Goal: Transaction & Acquisition: Book appointment/travel/reservation

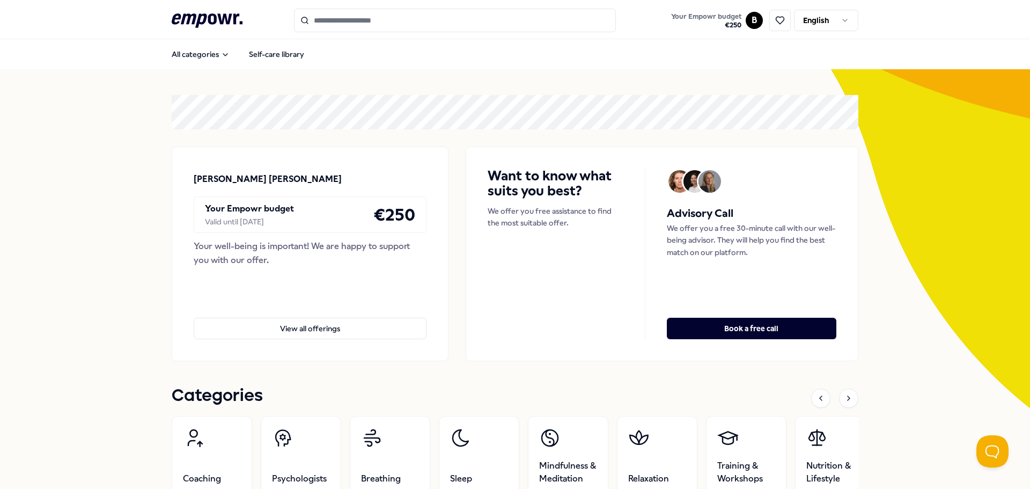
scroll to position [215, 0]
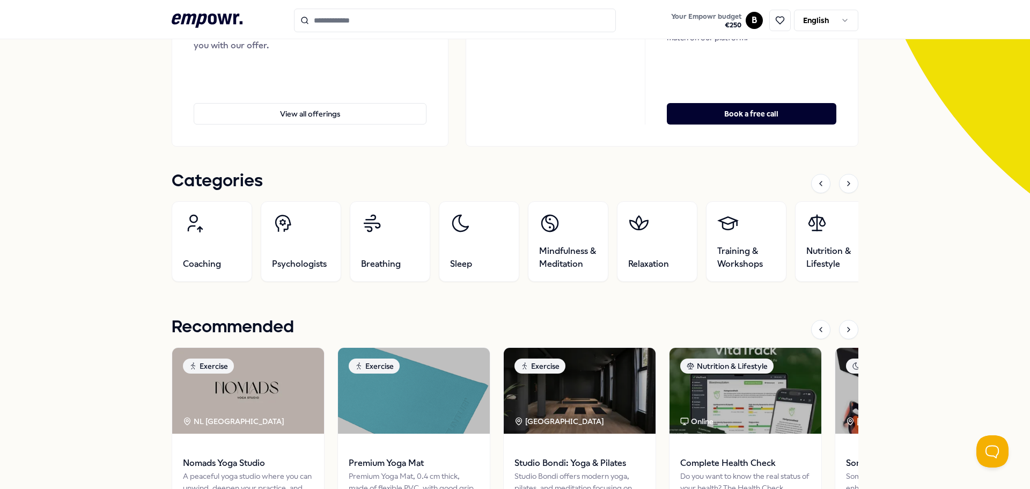
click at [845, 326] on icon at bounding box center [848, 329] width 9 height 9
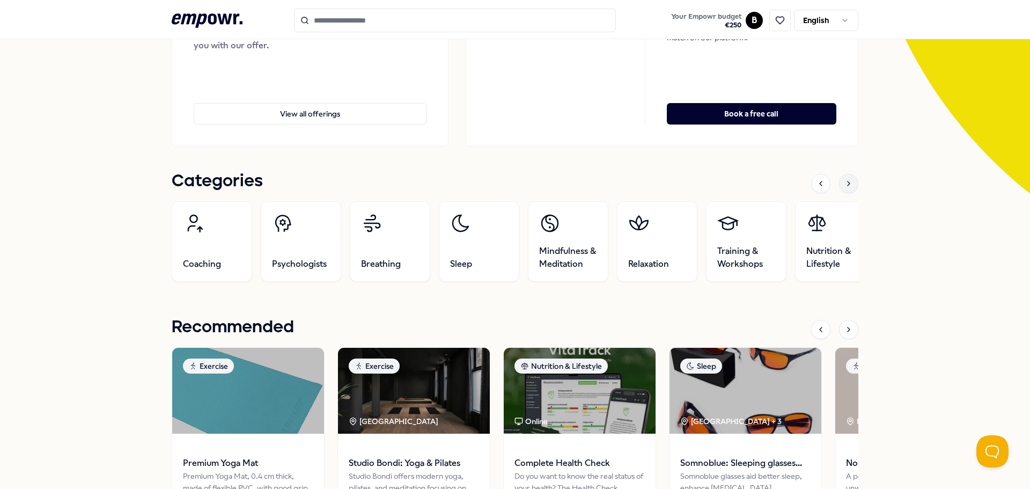
click at [845, 183] on icon at bounding box center [848, 183] width 9 height 9
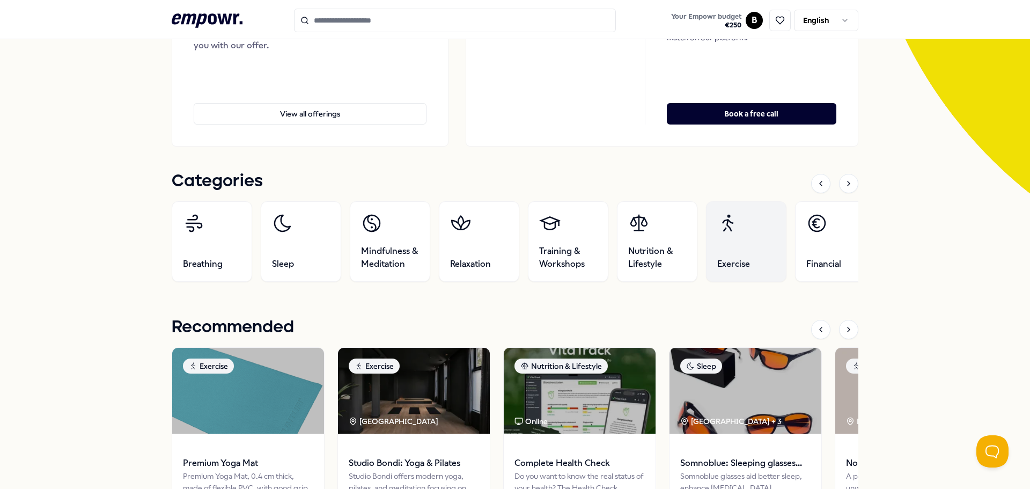
click at [749, 242] on link "Exercise" at bounding box center [746, 241] width 80 height 80
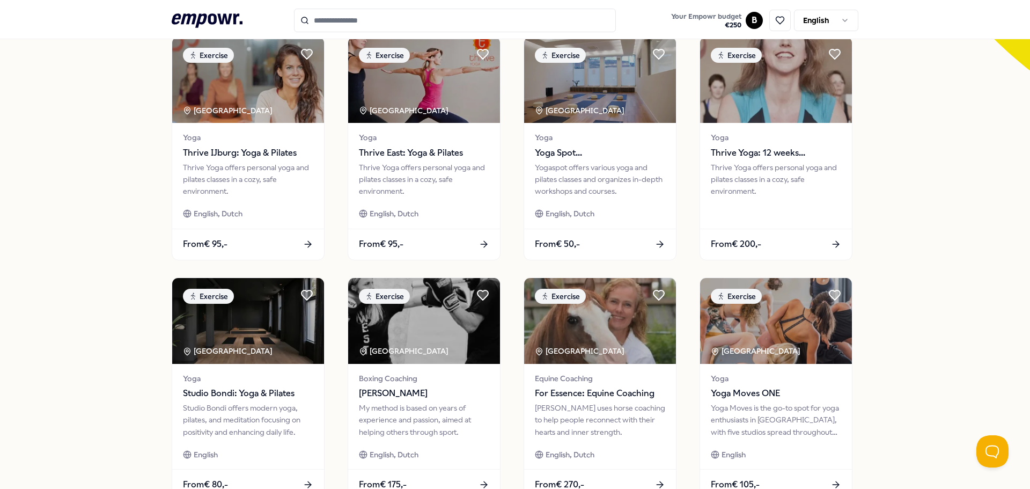
scroll to position [471, 0]
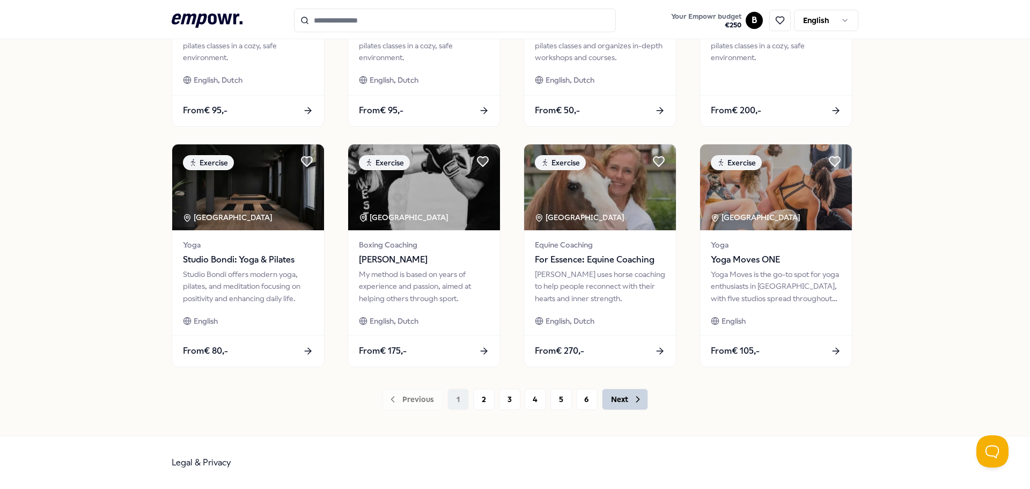
click at [617, 402] on button "Next" at bounding box center [625, 398] width 46 height 21
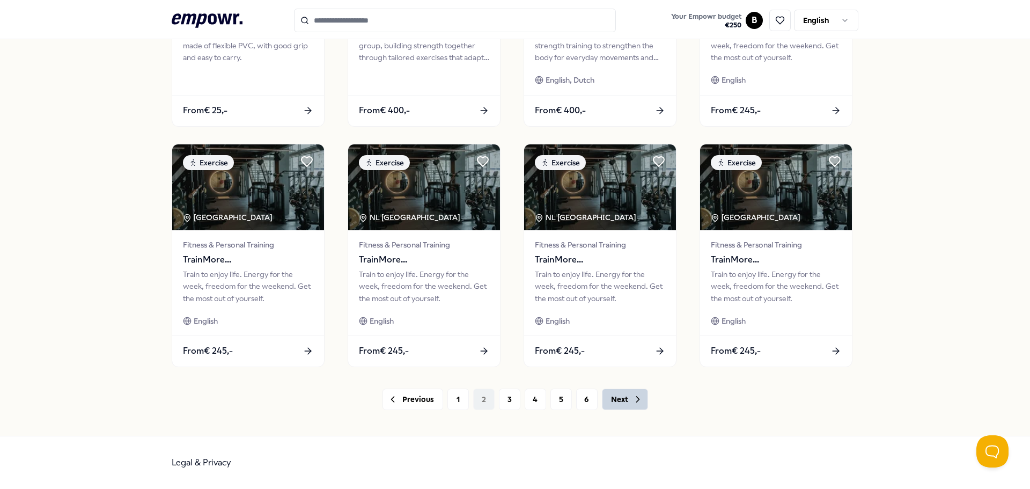
click at [617, 402] on button "Next" at bounding box center [625, 398] width 46 height 21
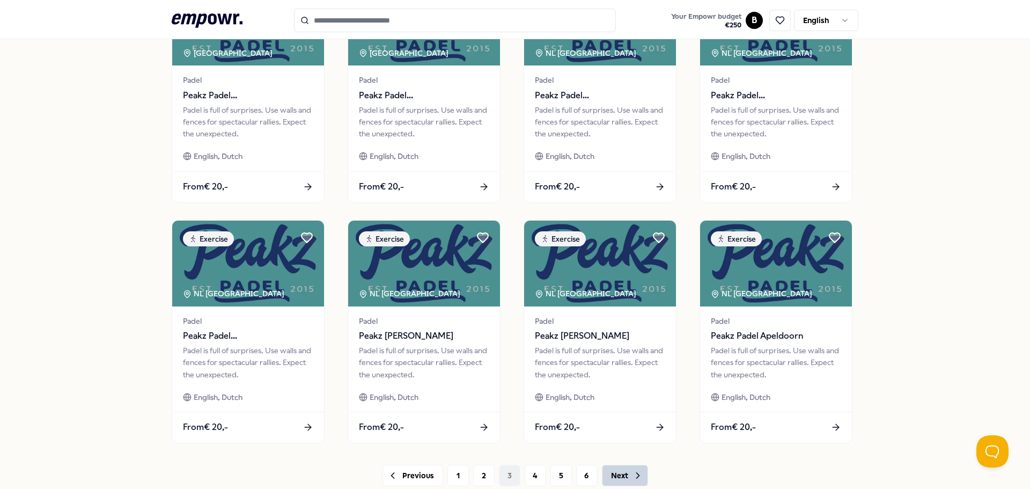
scroll to position [471, 0]
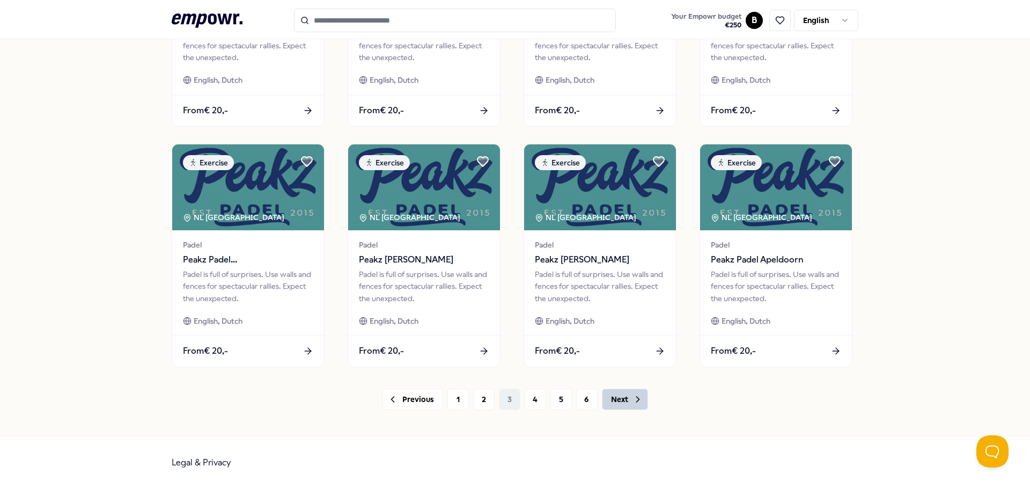
click at [624, 401] on button "Next" at bounding box center [625, 398] width 46 height 21
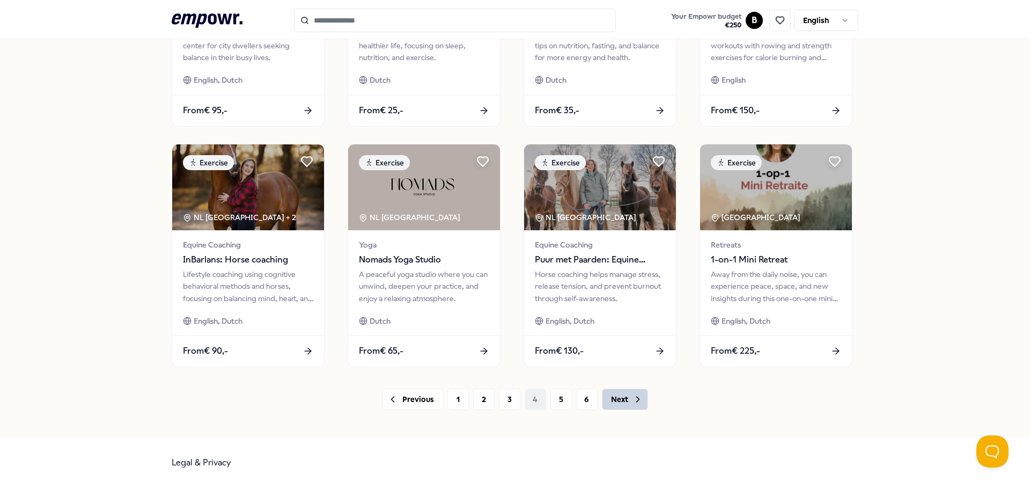
click at [624, 401] on button "Next" at bounding box center [625, 398] width 46 height 21
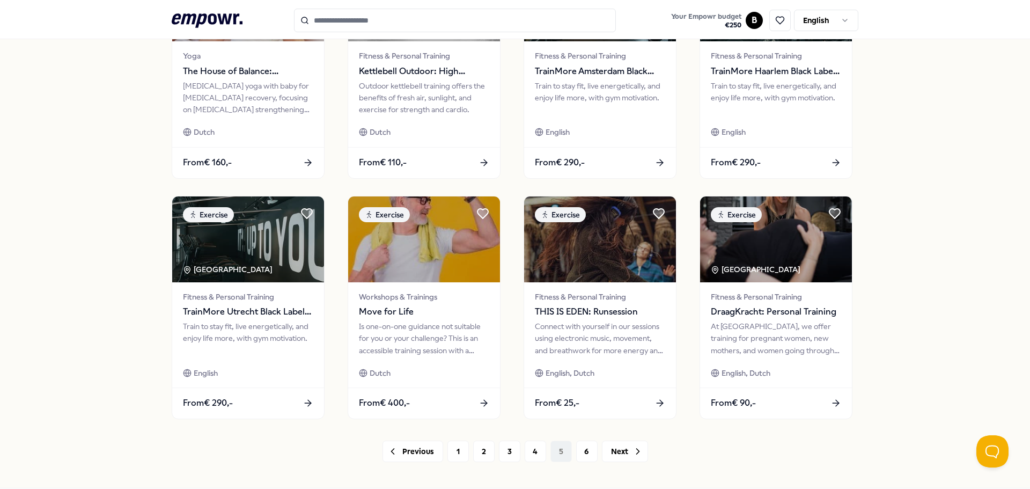
scroll to position [471, 0]
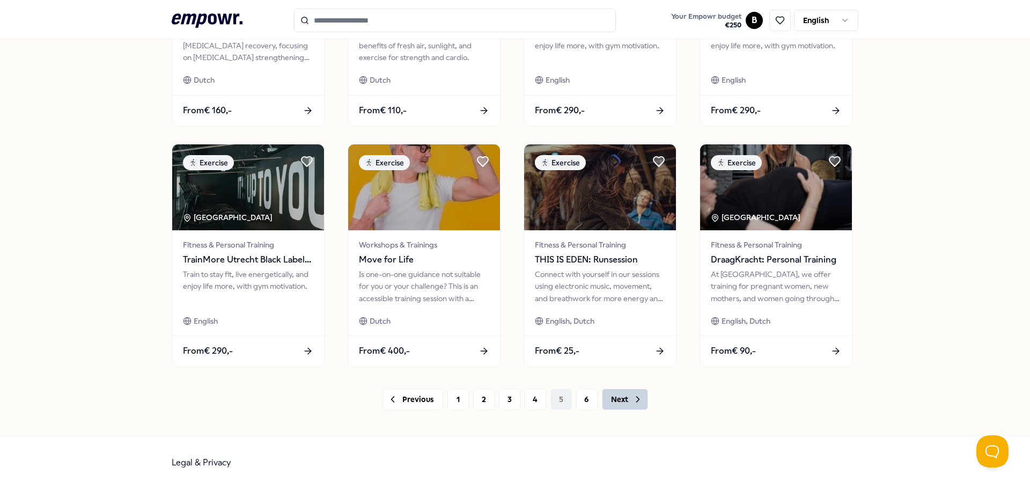
click at [626, 402] on button "Next" at bounding box center [625, 398] width 46 height 21
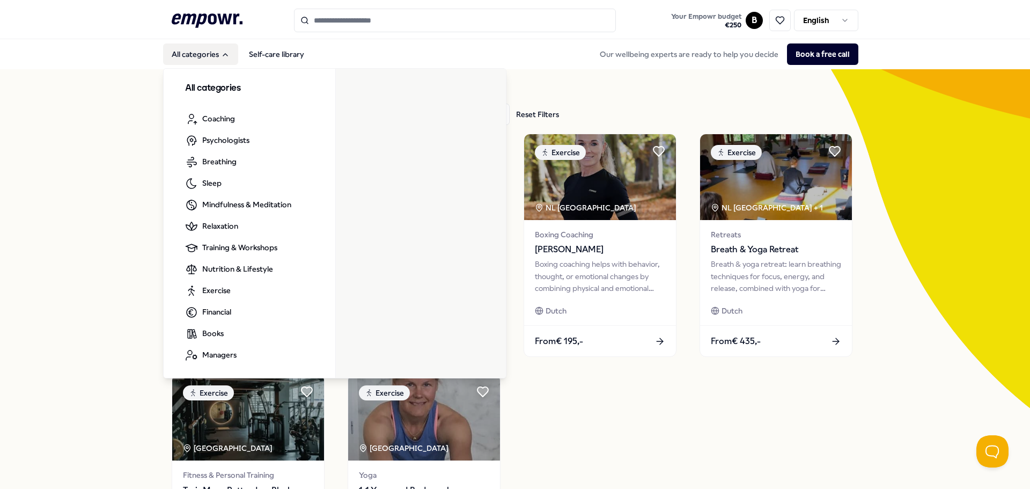
click at [195, 55] on button "All categories" at bounding box center [200, 53] width 75 height 21
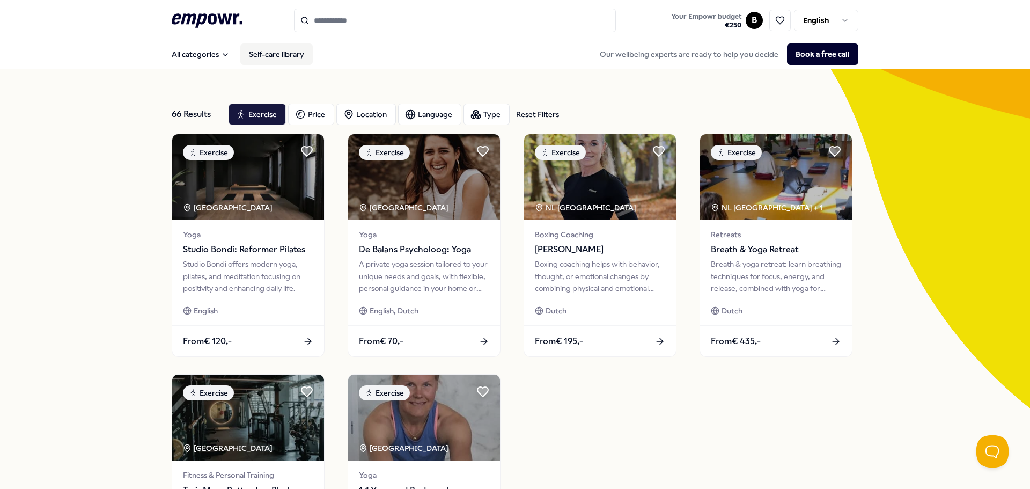
click at [279, 51] on link "Self-care library" at bounding box center [276, 53] width 72 height 21
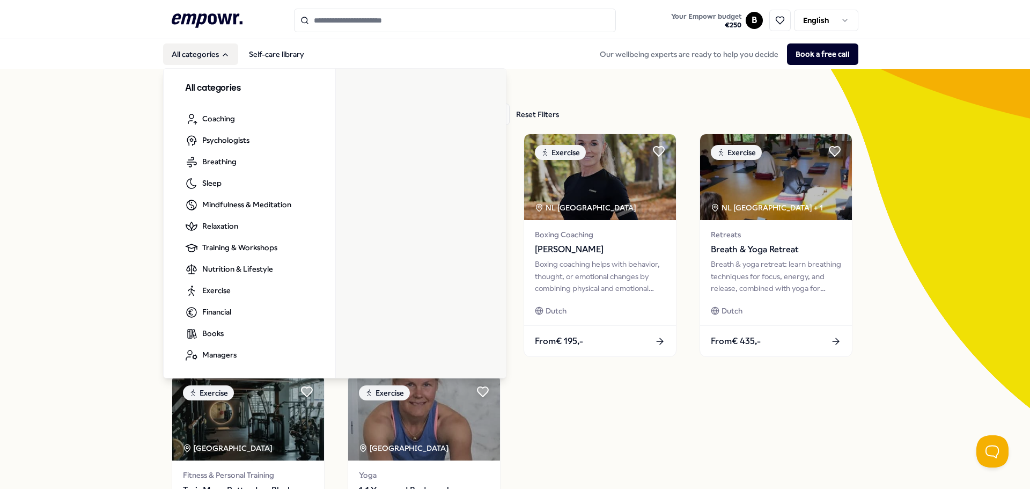
click at [200, 51] on button "All categories" at bounding box center [200, 53] width 75 height 21
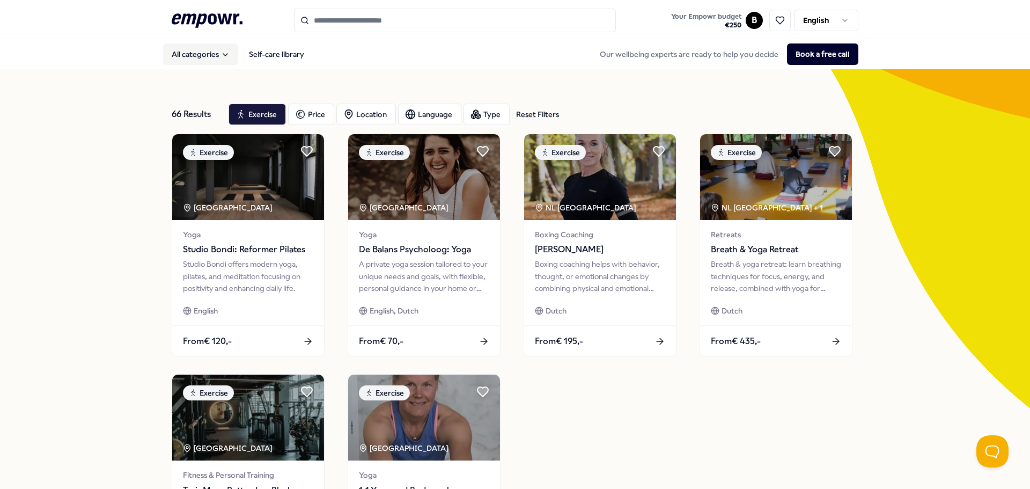
click at [200, 51] on button "All categories" at bounding box center [200, 53] width 75 height 21
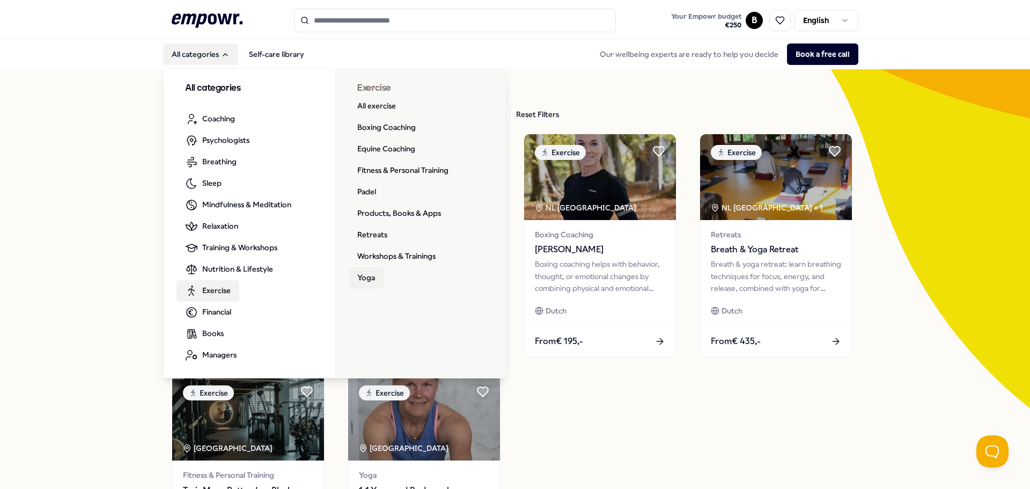
click at [361, 278] on link "Yoga" at bounding box center [366, 277] width 35 height 21
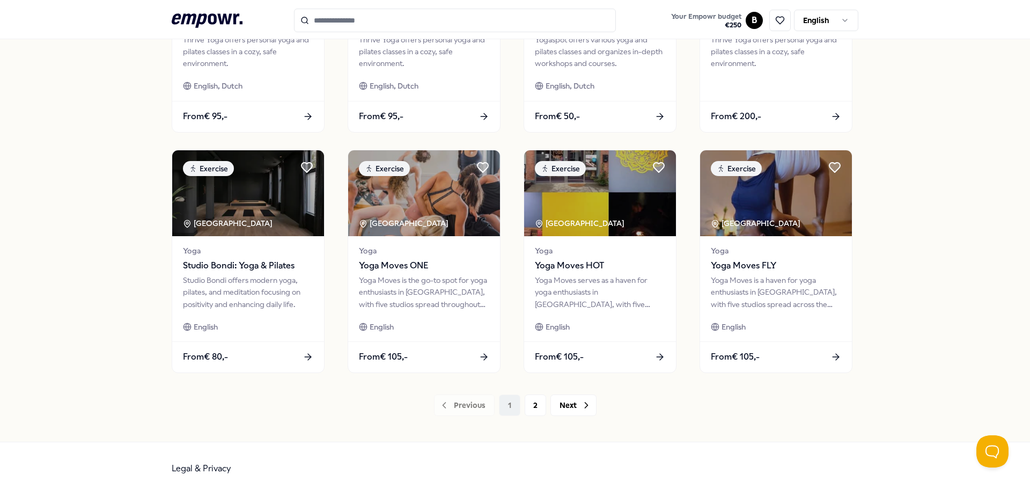
scroll to position [471, 0]
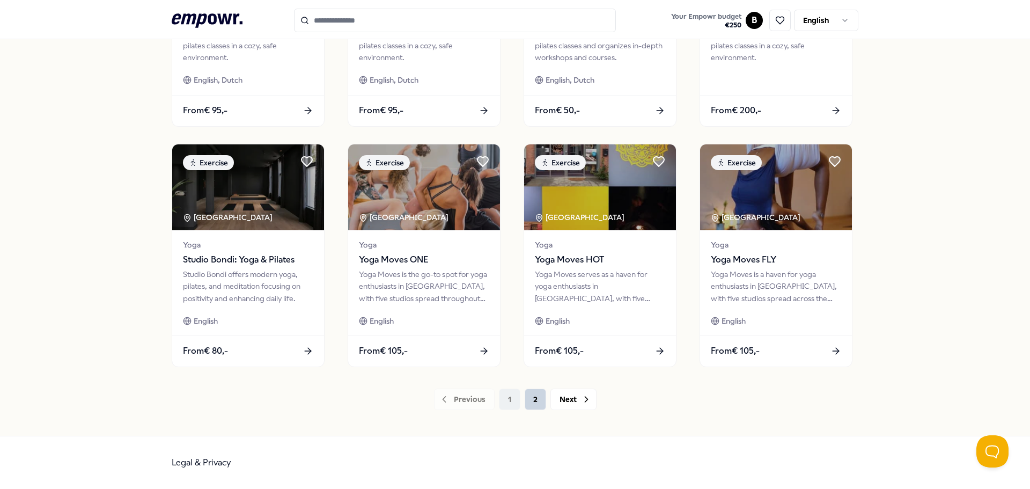
click at [529, 397] on button "2" at bounding box center [535, 398] width 21 height 21
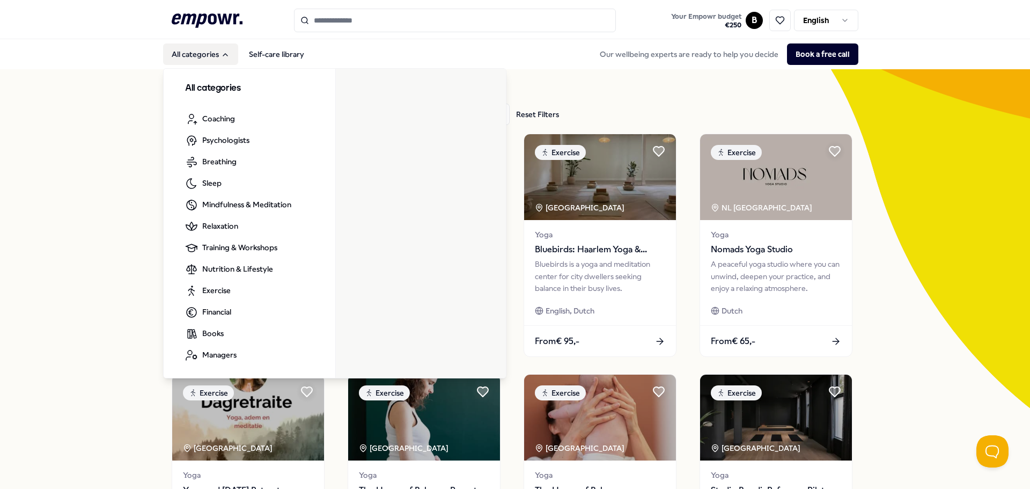
click at [196, 54] on button "All categories" at bounding box center [200, 53] width 75 height 21
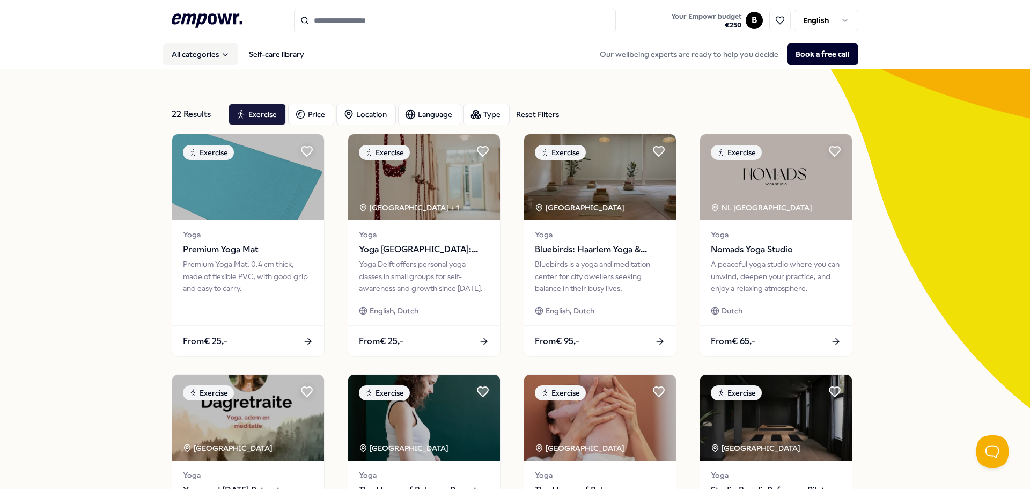
click at [196, 54] on button "All categories" at bounding box center [200, 53] width 75 height 21
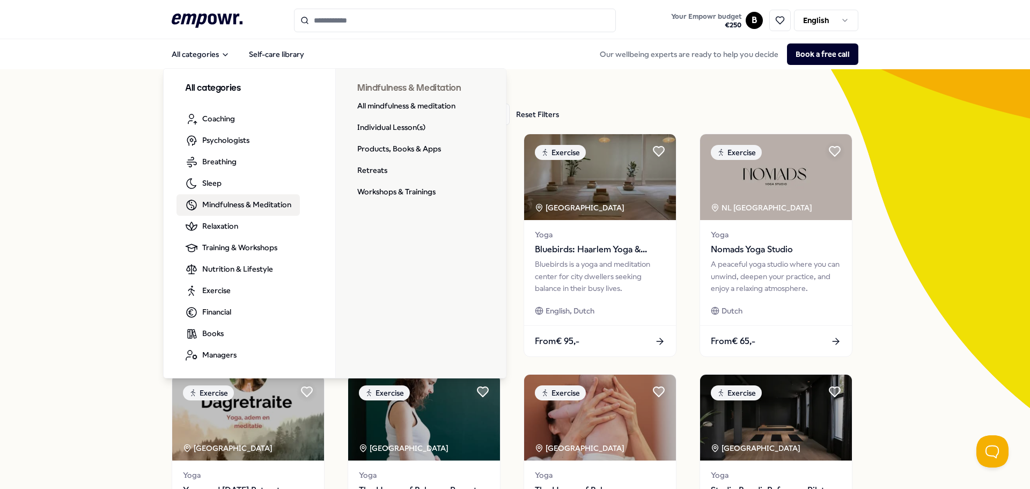
click at [424, 17] on input "Search for products, categories or subcategories" at bounding box center [455, 21] width 322 height 24
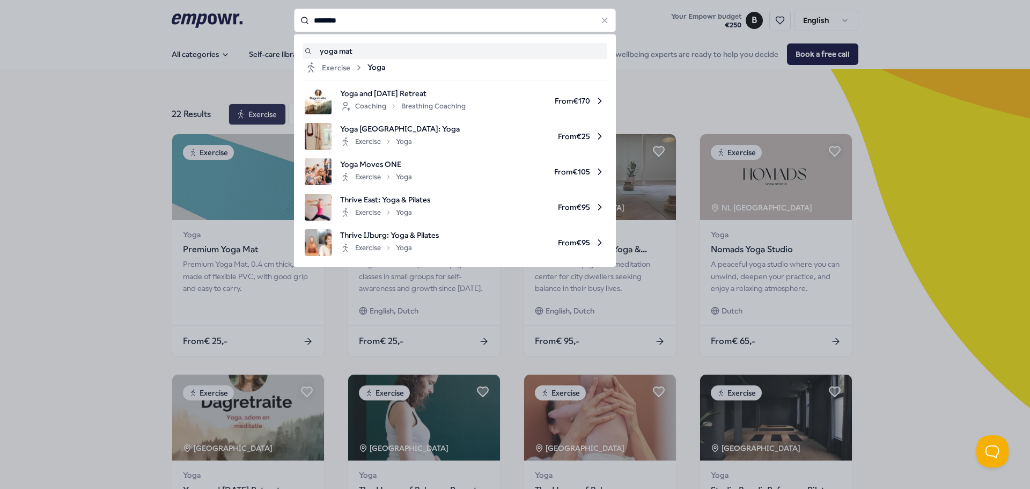
type input "********"
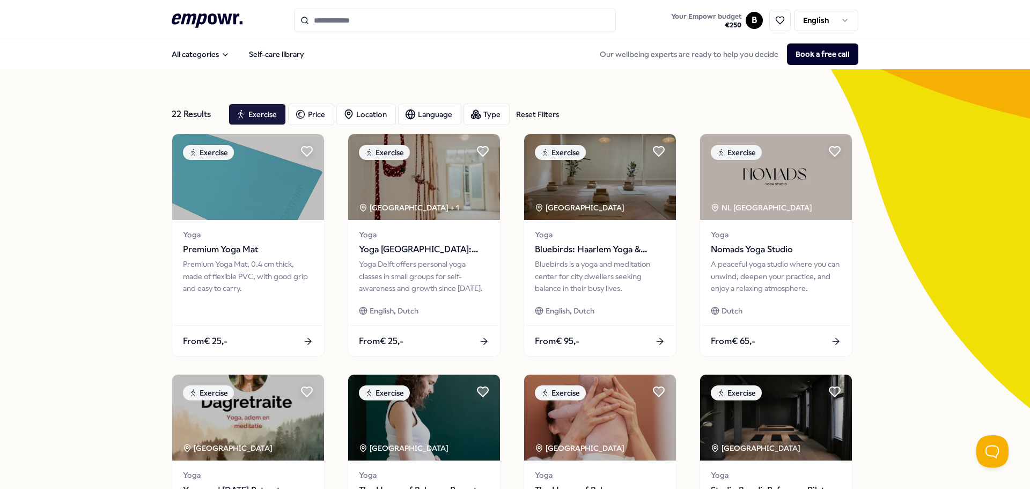
type input "********"
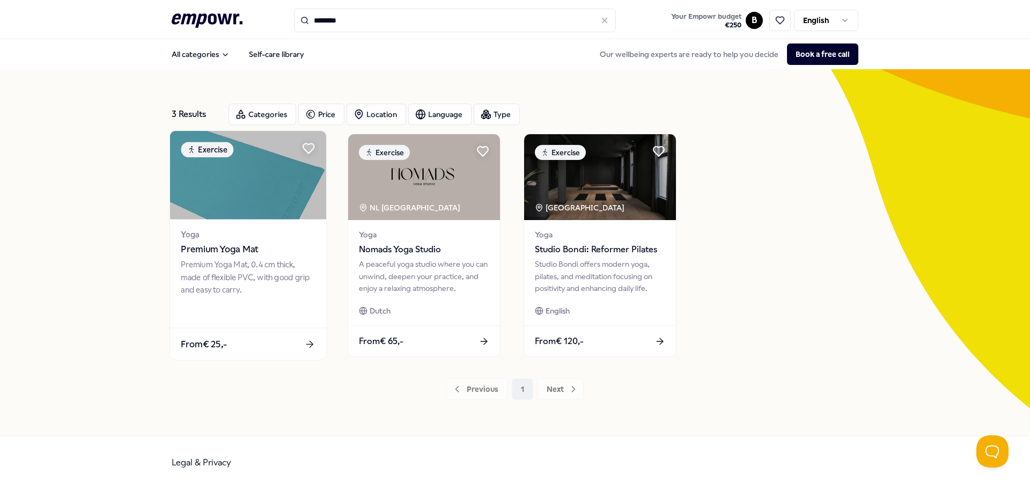
click at [219, 246] on span "Premium Yoga Mat" at bounding box center [248, 249] width 134 height 14
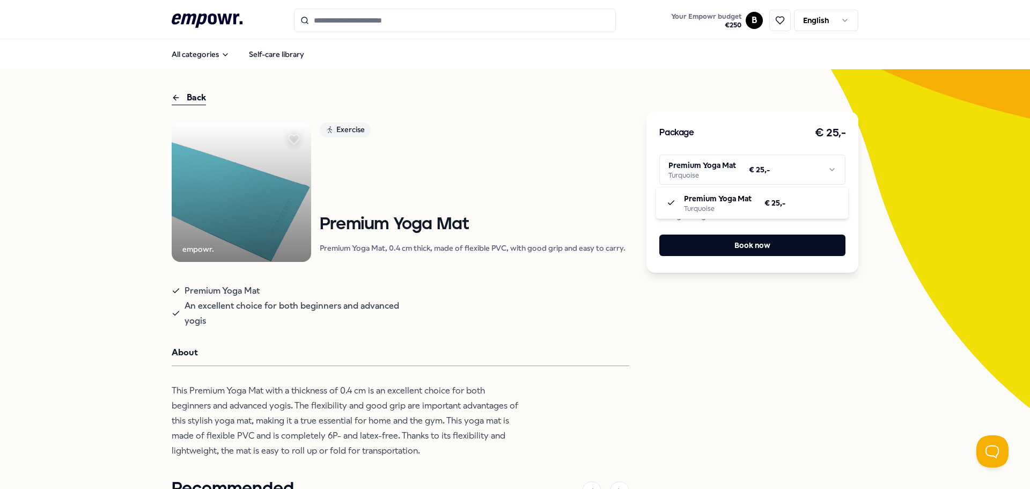
click at [727, 171] on html ".empowr-logo_svg__cls-1{fill:#03032f} Your Empowr budget € 250 B English All ca…" at bounding box center [515, 244] width 1030 height 489
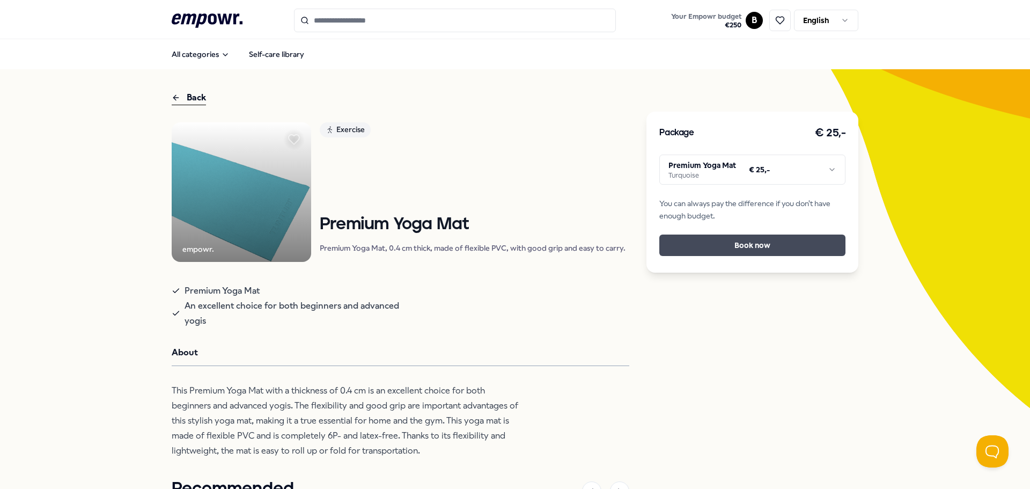
click at [743, 245] on button "Book now" at bounding box center [752, 244] width 186 height 21
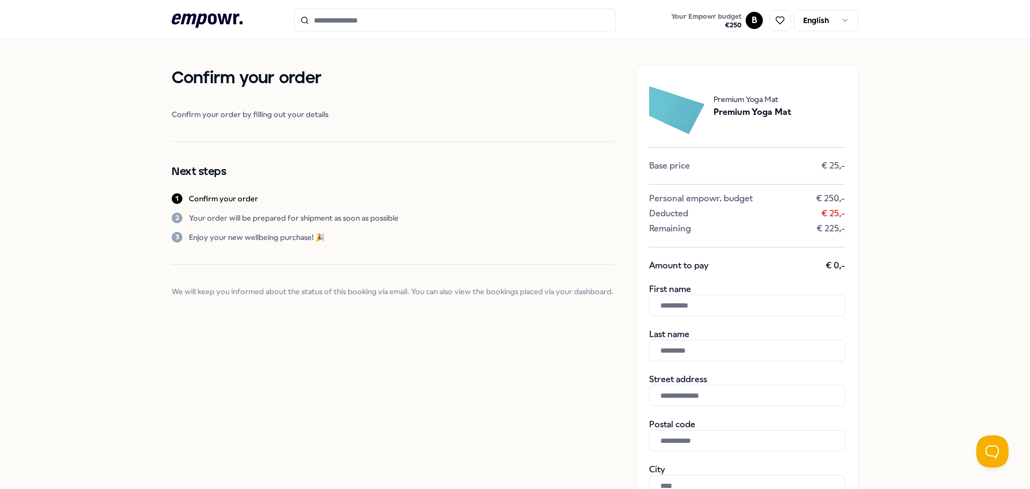
click at [695, 309] on input "text" at bounding box center [747, 304] width 196 height 21
type input "*****"
type input "**********"
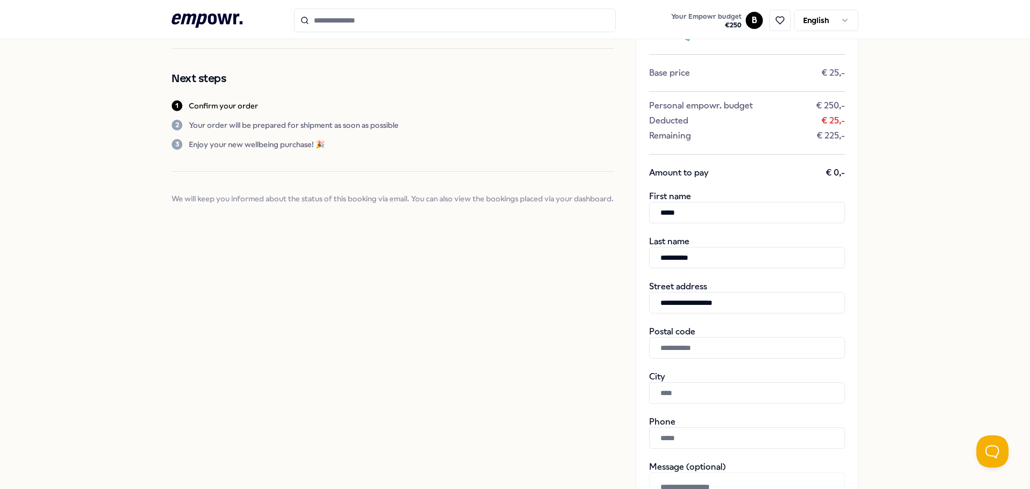
scroll to position [107, 0]
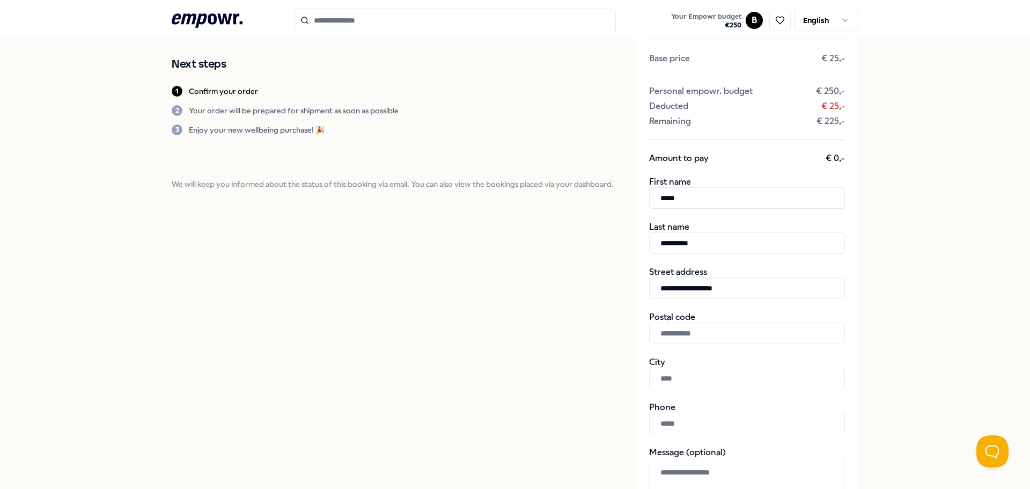
type input "**********"
click at [713, 334] on input "text" at bounding box center [747, 332] width 196 height 21
type input "******"
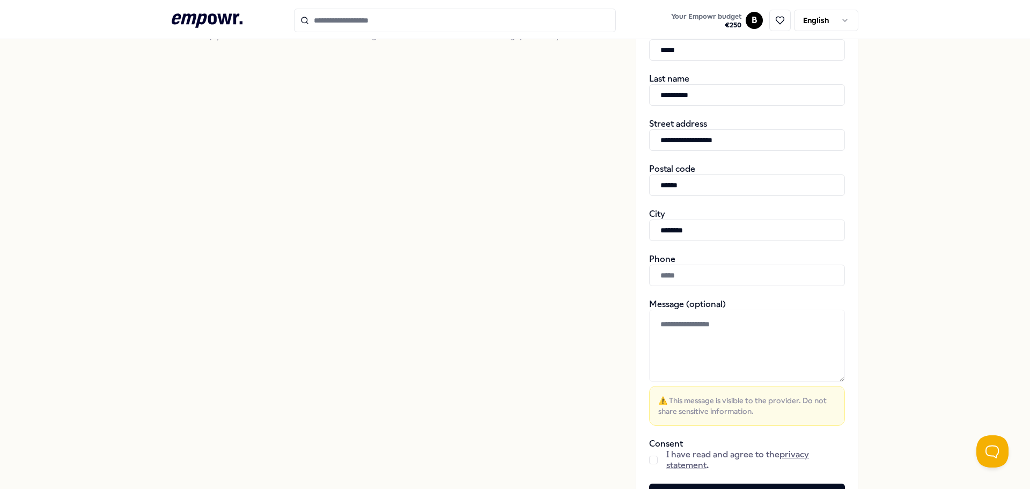
scroll to position [268, 0]
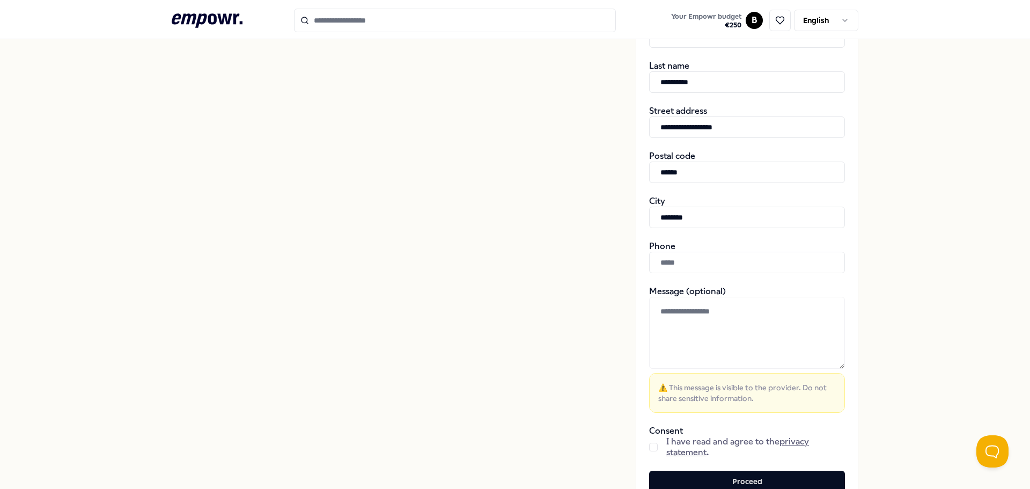
type input "********"
click at [713, 334] on textarea at bounding box center [747, 333] width 196 height 72
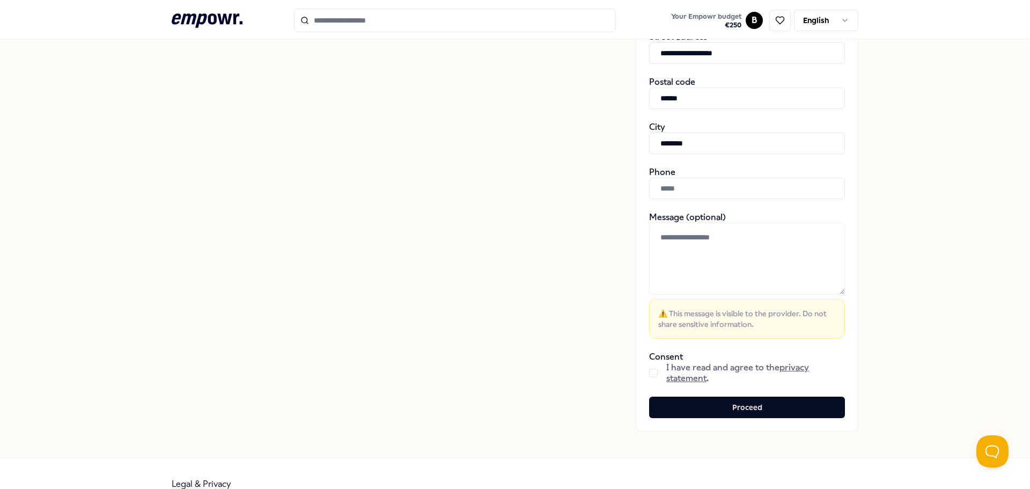
scroll to position [364, 0]
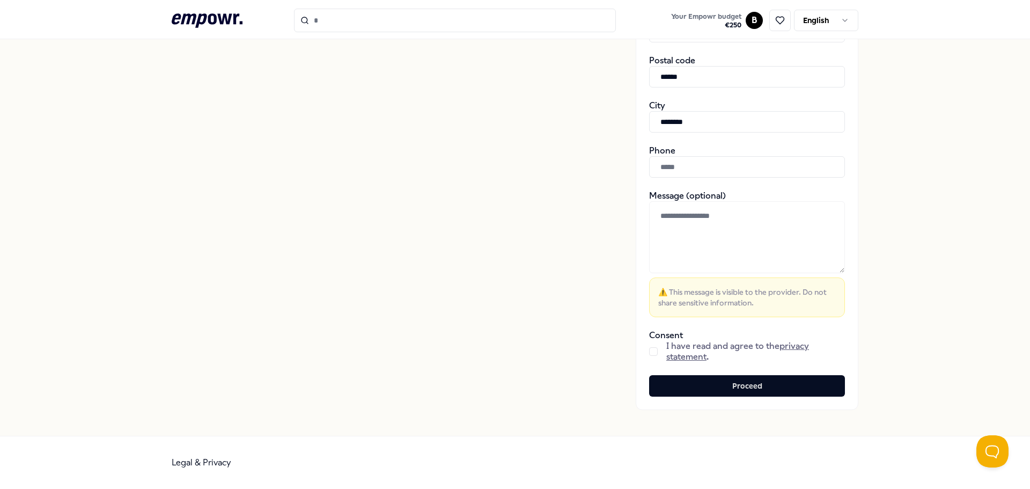
click at [649, 350] on button "button" at bounding box center [653, 351] width 9 height 9
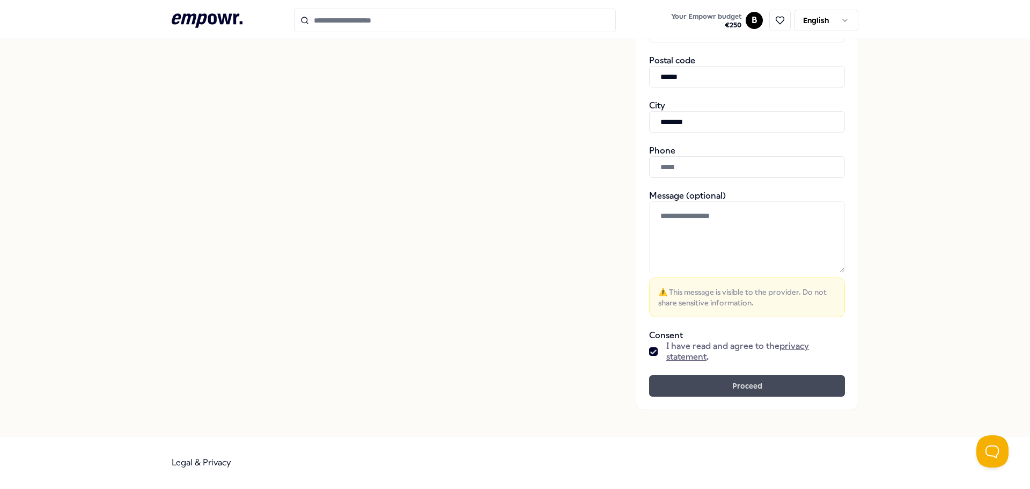
click at [751, 387] on button "Proceed" at bounding box center [747, 385] width 196 height 21
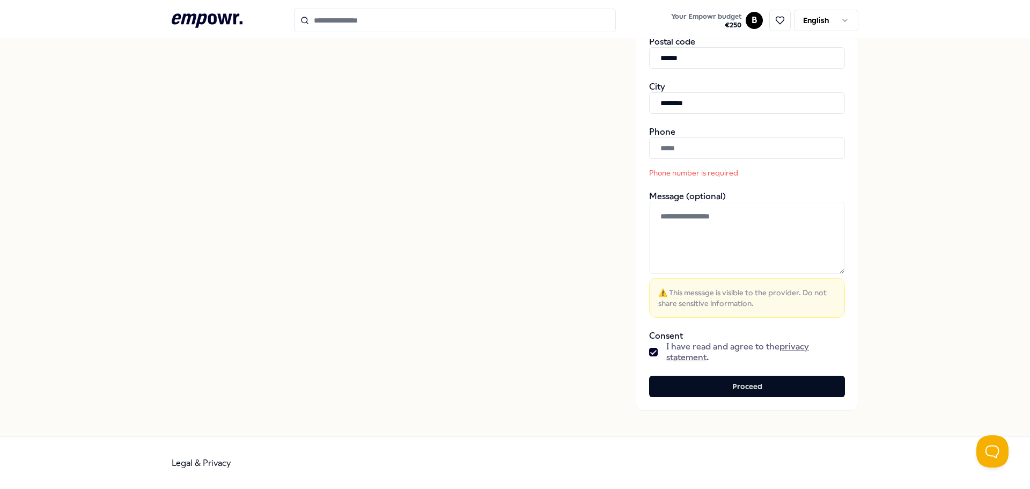
scroll to position [383, 0]
click at [739, 384] on button "Proceed" at bounding box center [747, 385] width 196 height 21
click at [685, 159] on div "Phone number is required" at bounding box center [747, 157] width 196 height 41
click at [687, 149] on input "text" at bounding box center [747, 147] width 196 height 21
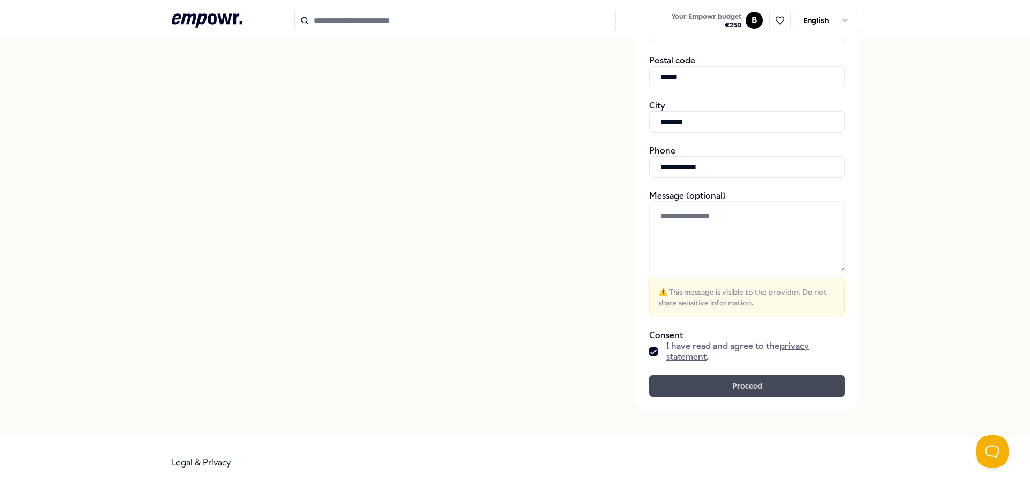
type input "**********"
click at [785, 381] on button "Proceed" at bounding box center [747, 385] width 196 height 21
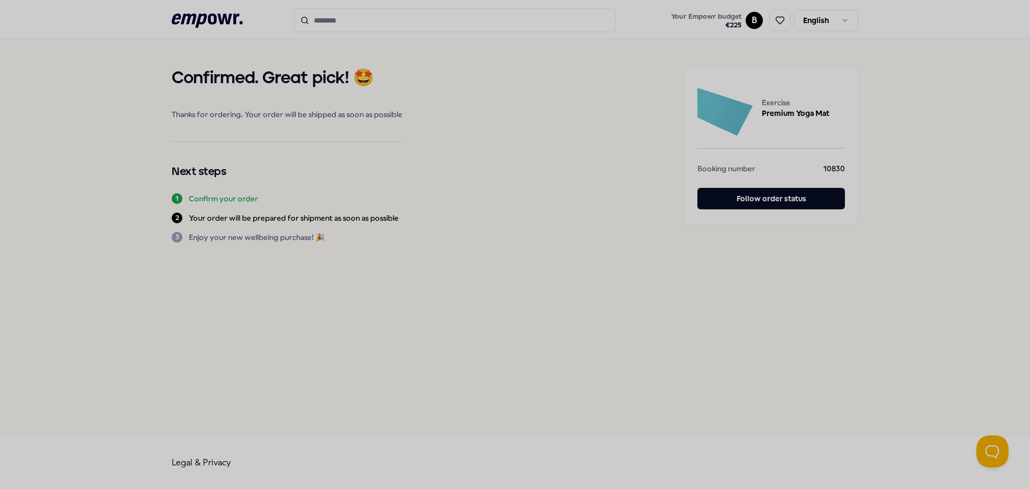
click at [773, 198] on div at bounding box center [515, 244] width 1030 height 489
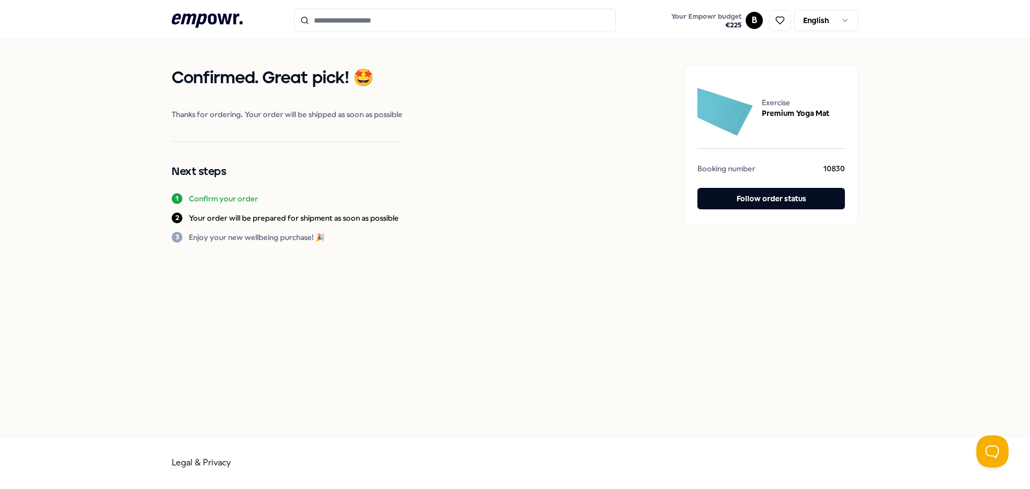
click at [207, 23] on icon ".empowr-logo_svg__cls-1{fill:#03032f}" at bounding box center [207, 21] width 71 height 20
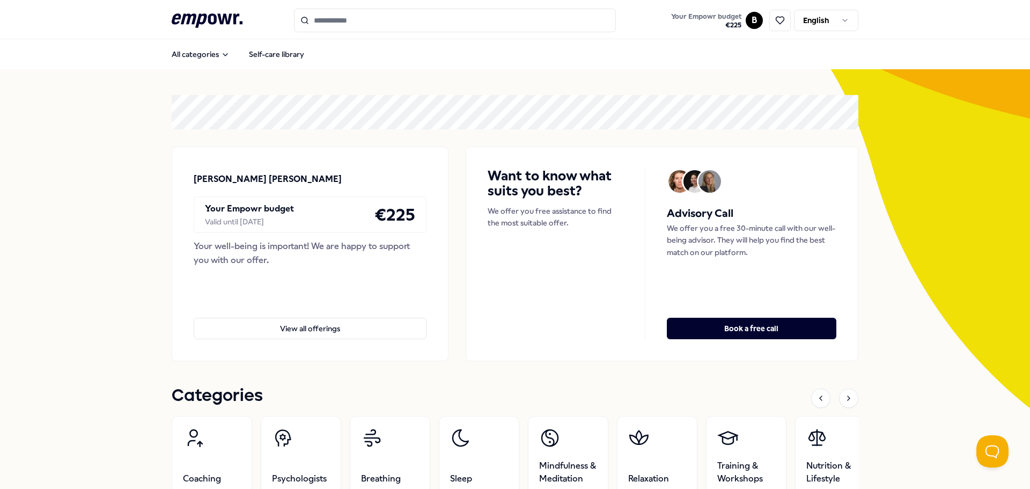
click at [825, 17] on html ".empowr-logo_svg__cls-1{fill:#03032f} Your Empowr budget € 225 B English All ca…" at bounding box center [515, 244] width 1030 height 489
click at [746, 17] on html ".empowr-logo_svg__cls-1{fill:#03032f} Your Empowr budget € 225 B English All ca…" at bounding box center [515, 244] width 1030 height 489
click at [747, 57] on div "Dashboard" at bounding box center [750, 55] width 106 height 31
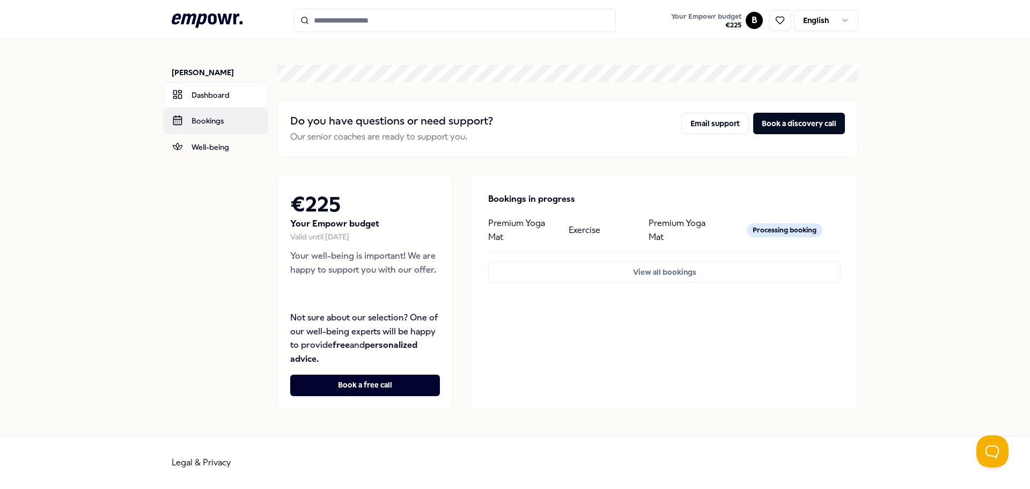
click at [212, 119] on link "Bookings" at bounding box center [215, 121] width 105 height 26
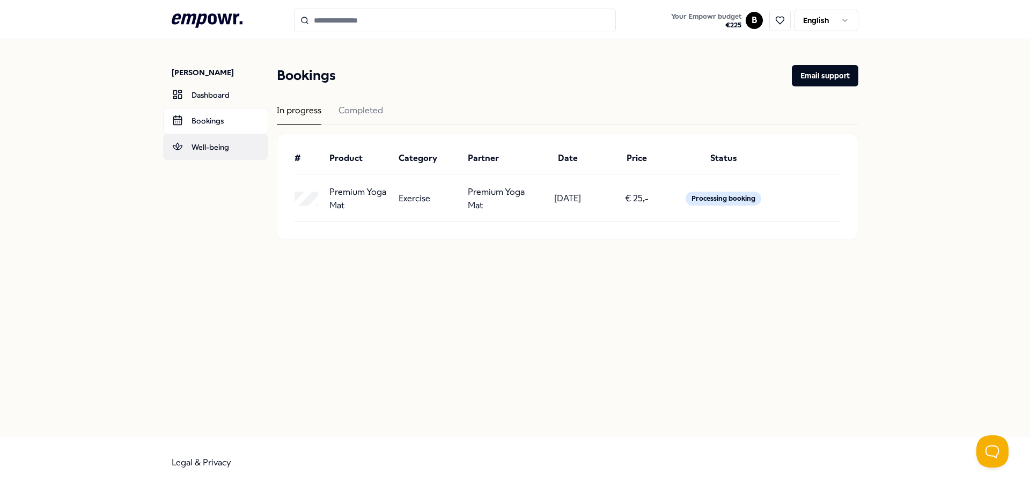
click at [212, 145] on link "Well-being" at bounding box center [215, 147] width 105 height 26
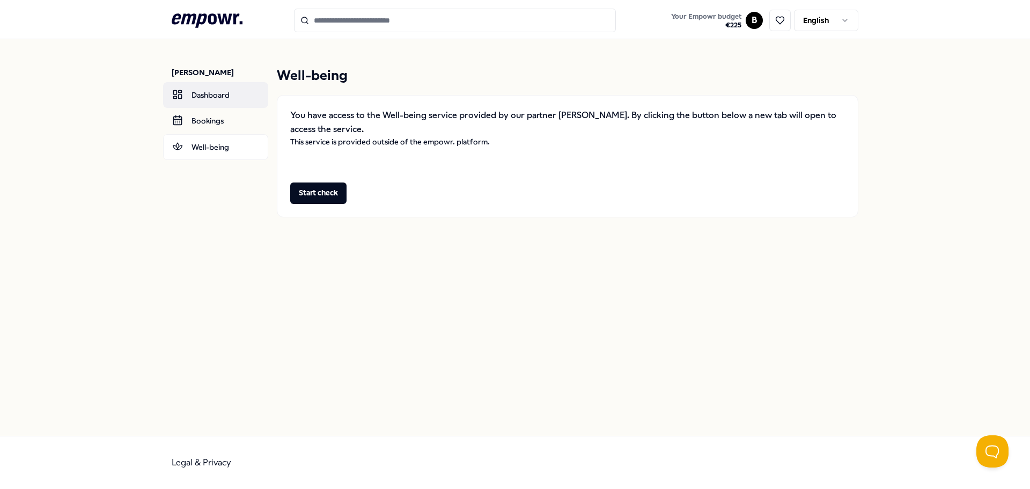
click at [205, 91] on link "Dashboard" at bounding box center [215, 95] width 105 height 26
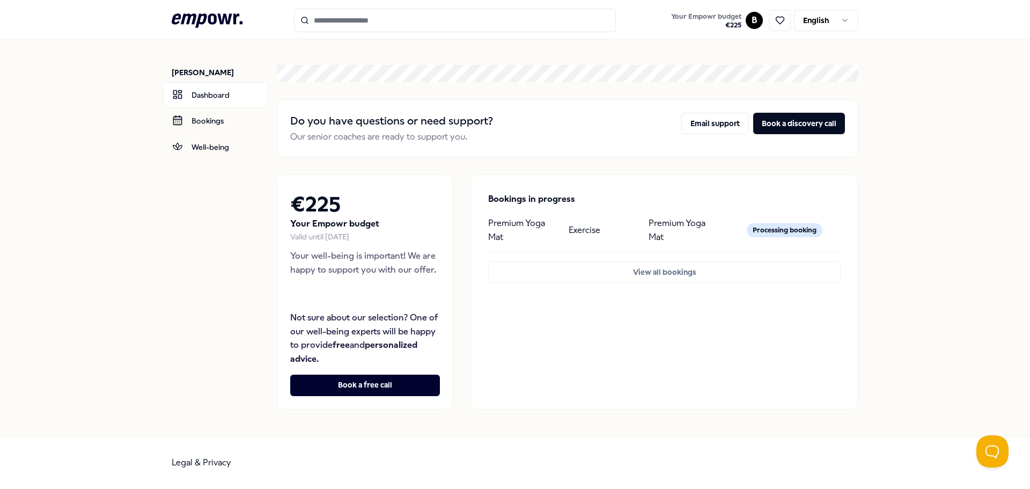
click at [222, 21] on icon at bounding box center [207, 20] width 71 height 14
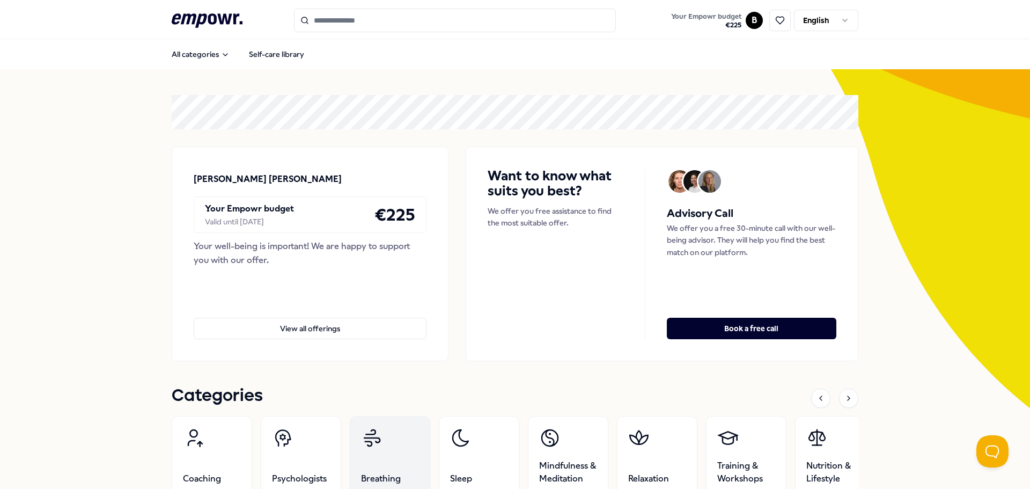
click at [390, 455] on link "Breathing" at bounding box center [390, 456] width 80 height 80
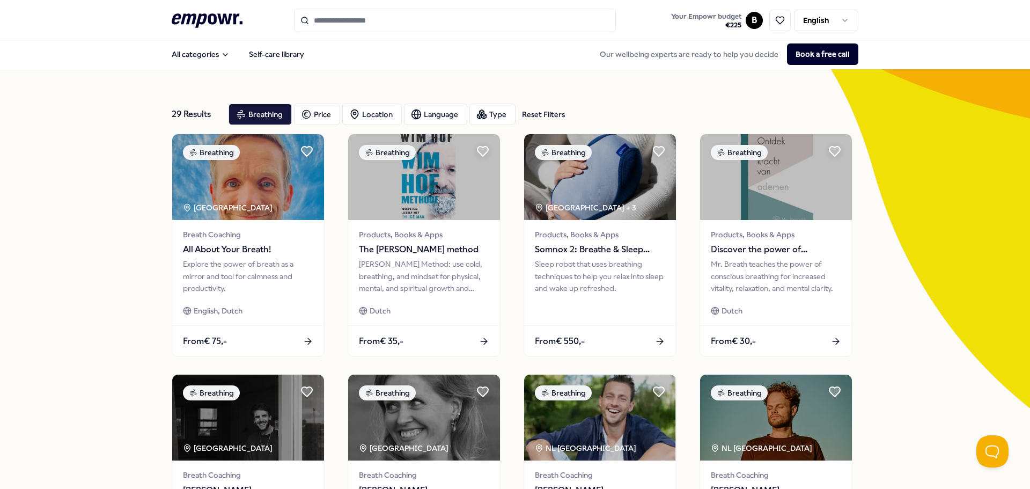
click at [378, 20] on input "Search for products, categories or subcategories" at bounding box center [455, 21] width 322 height 24
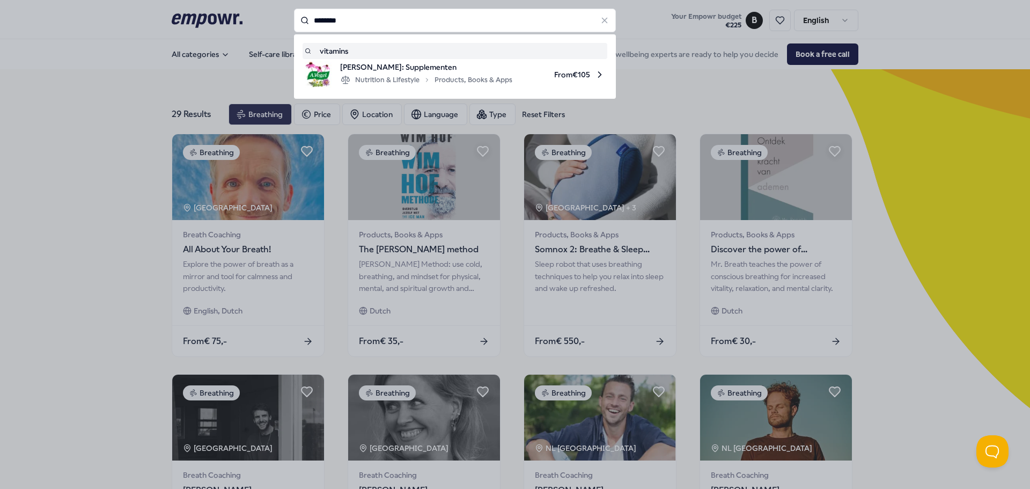
type input "********"
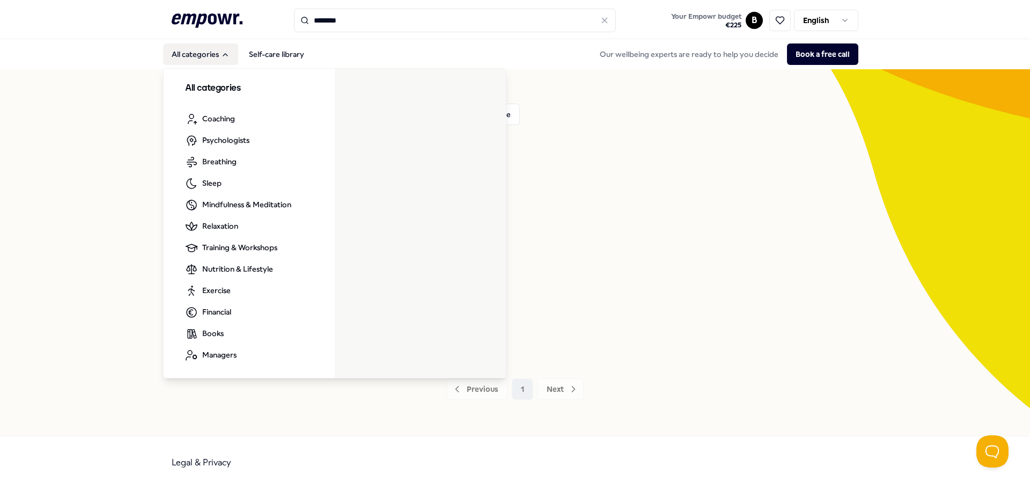
click at [199, 51] on button "All categories" at bounding box center [200, 53] width 75 height 21
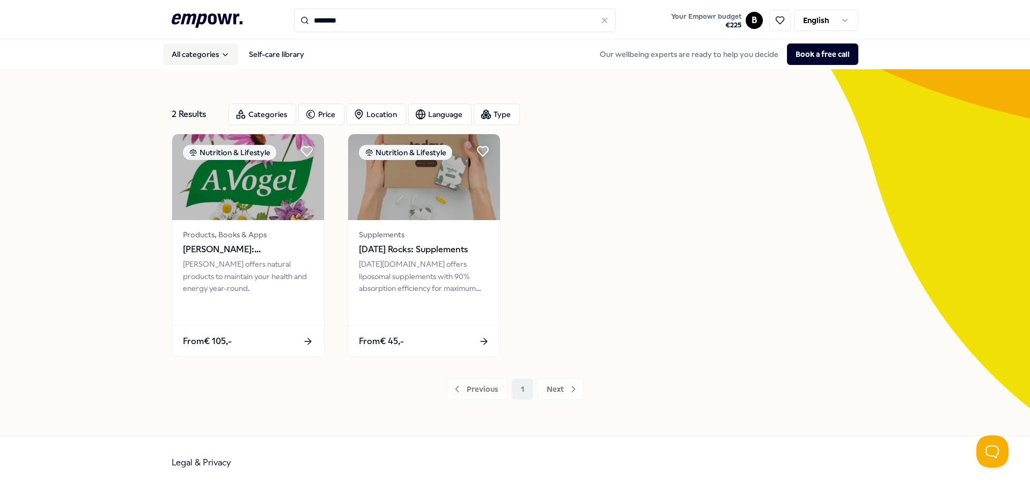
click at [199, 51] on button "All categories" at bounding box center [200, 53] width 75 height 21
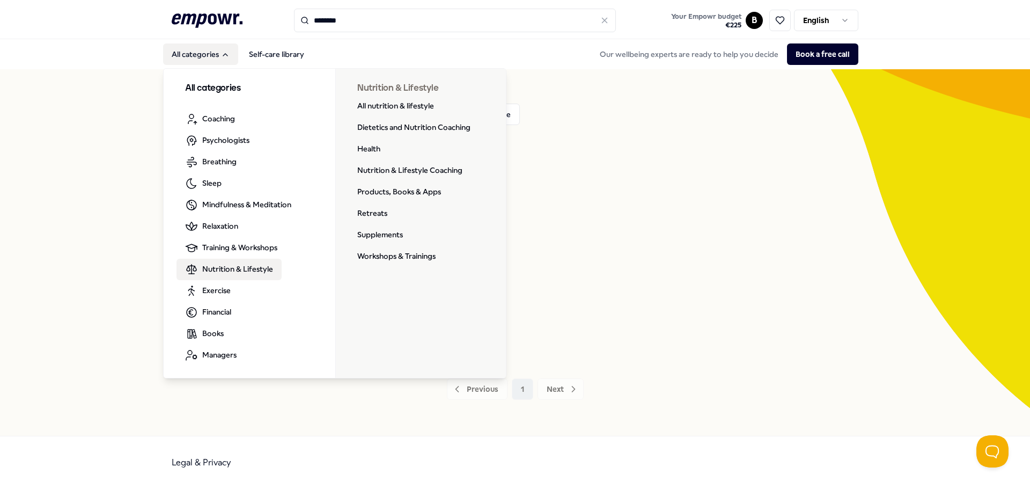
click at [252, 271] on span "Nutrition & Lifestyle" at bounding box center [237, 269] width 71 height 12
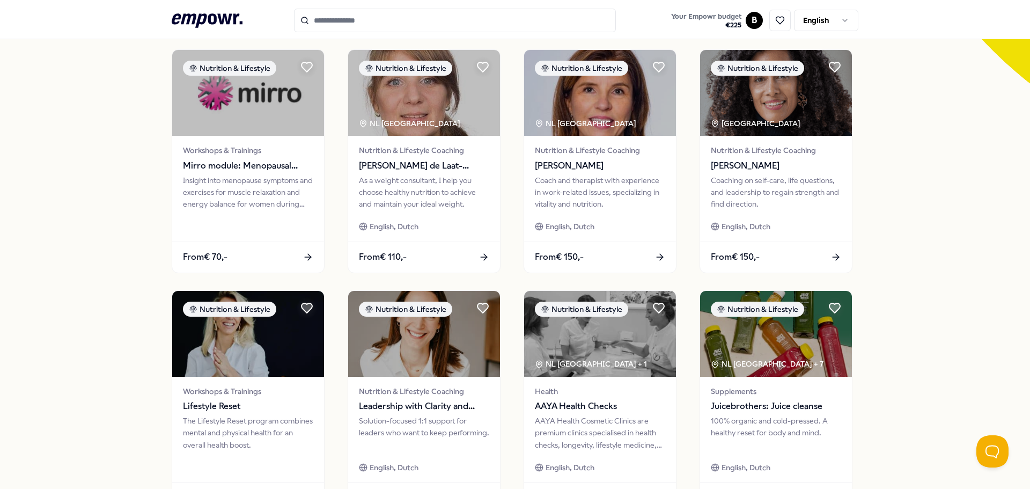
scroll to position [375, 0]
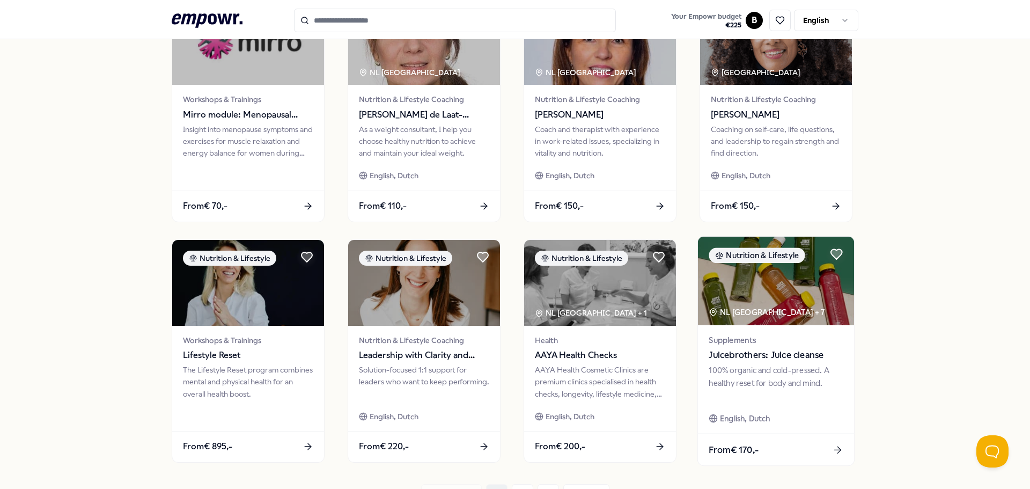
click at [800, 289] on img at bounding box center [776, 281] width 156 height 89
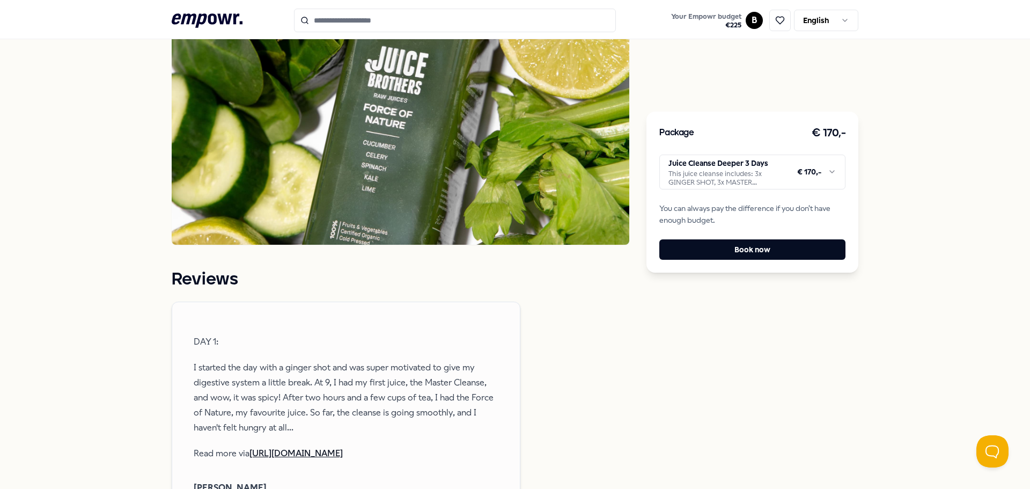
scroll to position [927, 0]
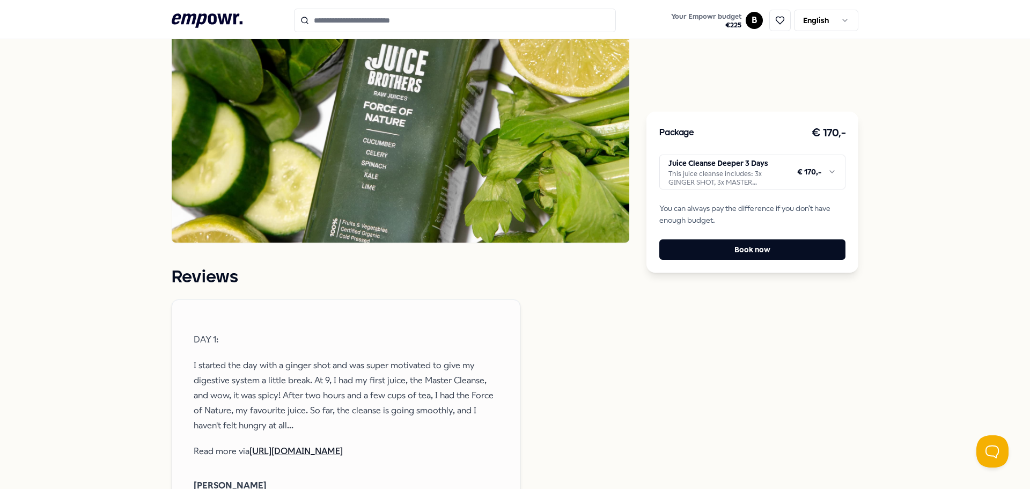
click at [708, 169] on html ".empowr-logo_svg__cls-1{fill:#03032f} Your Empowr budget € 225 B English All ca…" at bounding box center [515, 244] width 1030 height 489
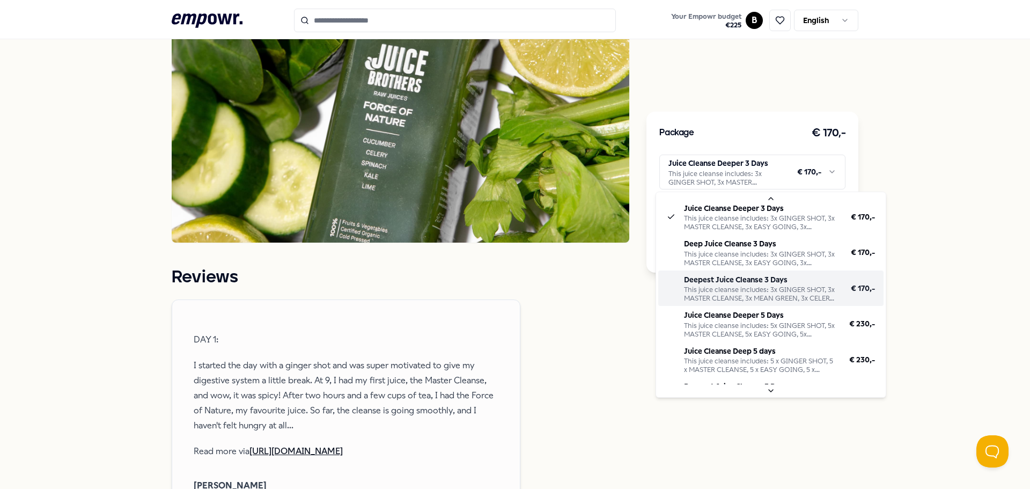
scroll to position [0, 0]
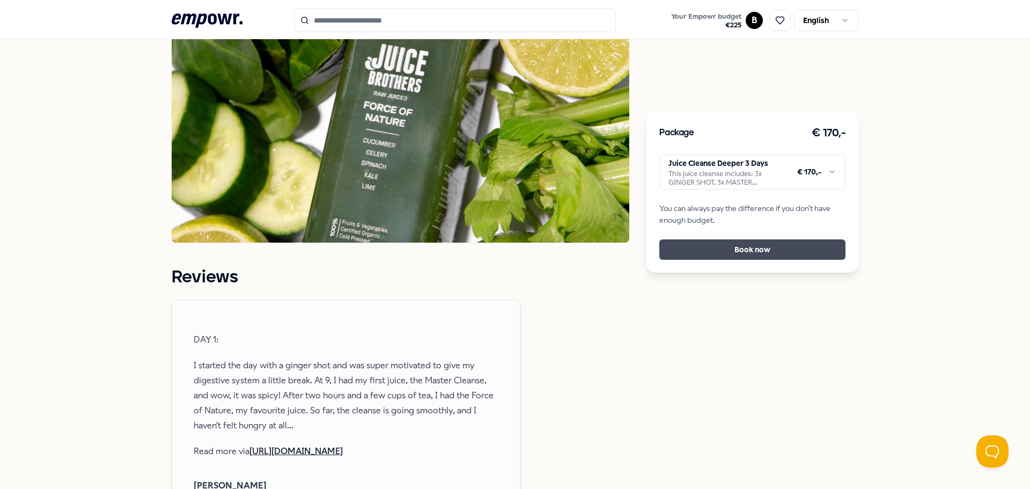
click at [783, 245] on button "Book now" at bounding box center [752, 249] width 186 height 20
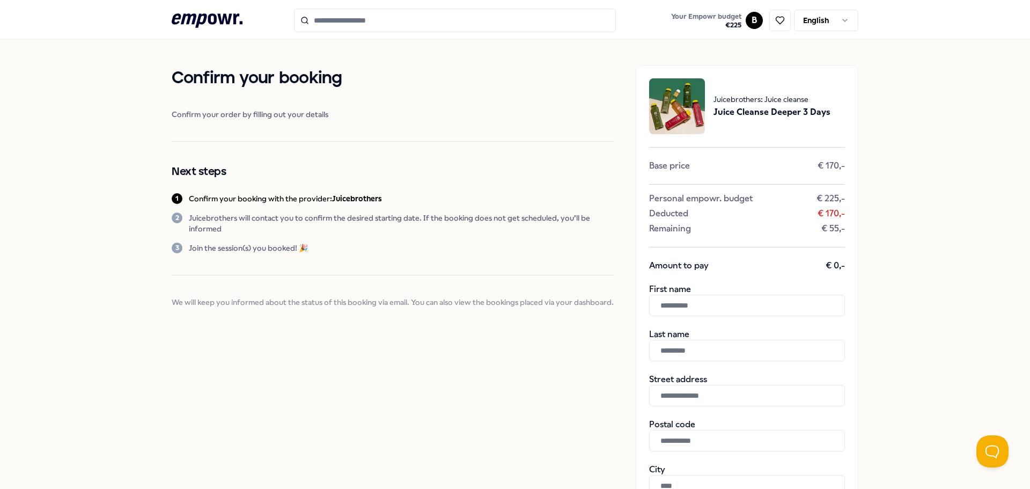
click at [212, 18] on icon at bounding box center [207, 20] width 71 height 14
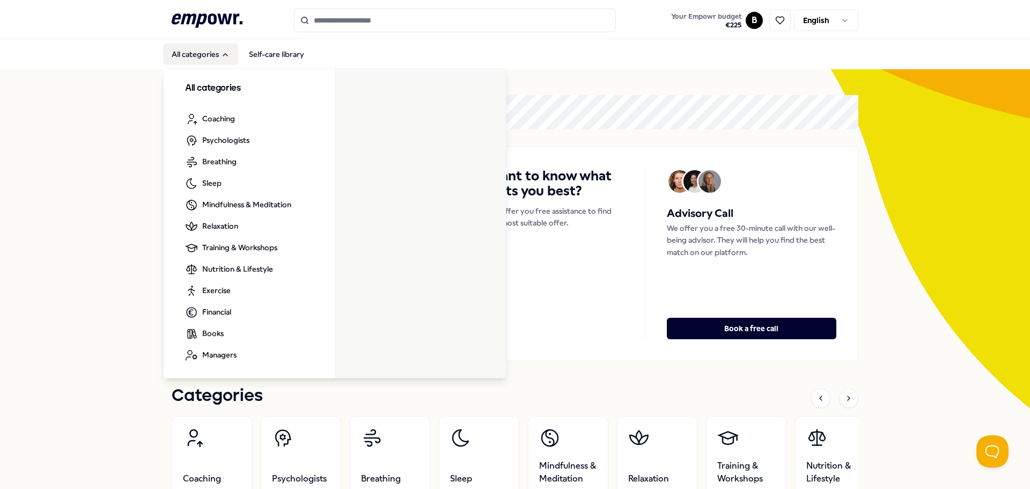
click at [193, 53] on button "All categories" at bounding box center [200, 53] width 75 height 21
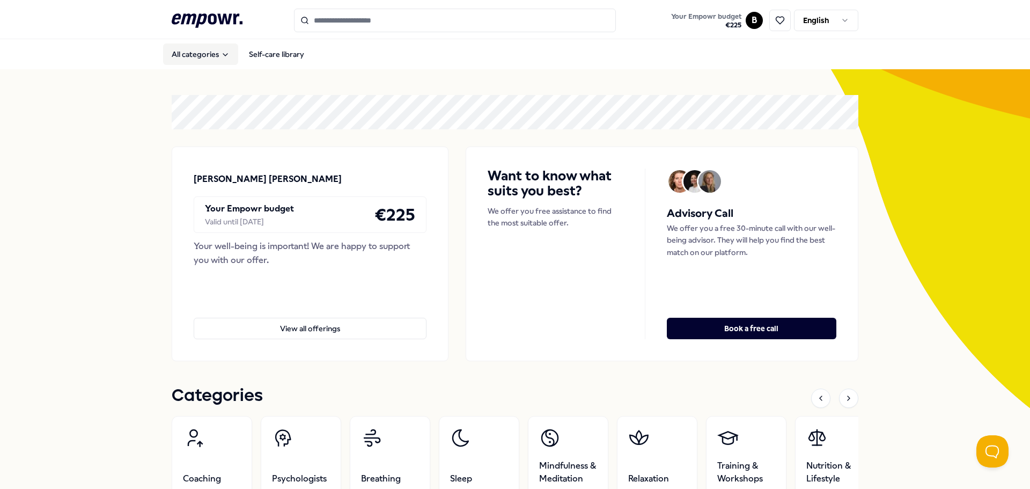
click at [193, 53] on button "All categories" at bounding box center [200, 53] width 75 height 21
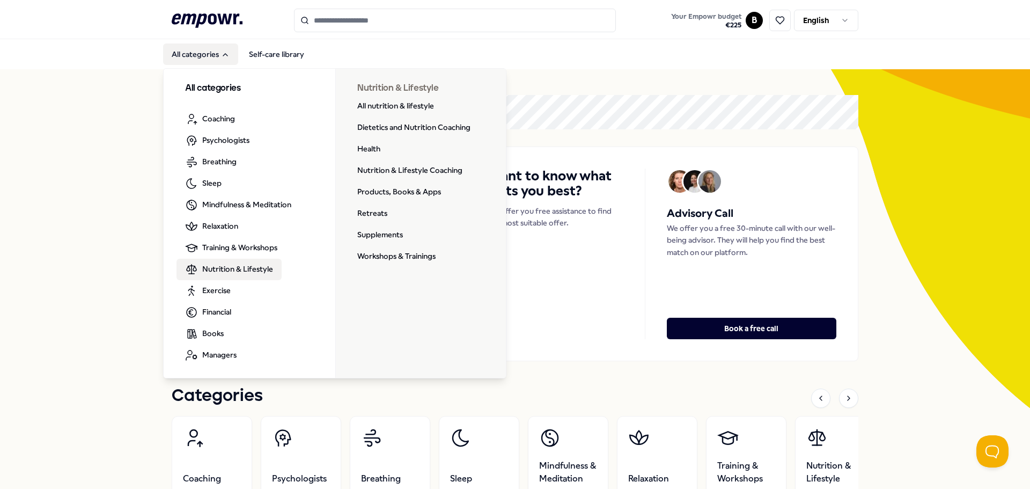
click at [239, 264] on span "Nutrition & Lifestyle" at bounding box center [237, 269] width 71 height 12
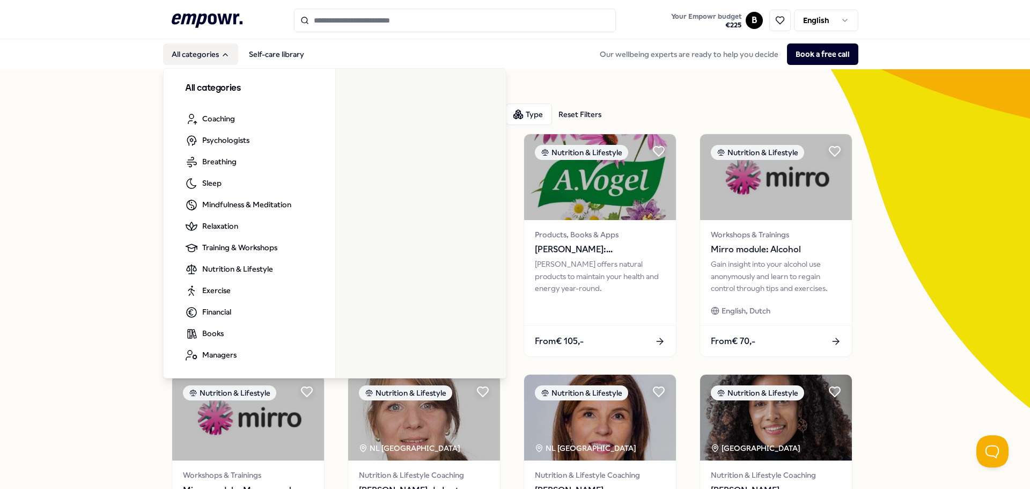
click at [202, 54] on button "All categories" at bounding box center [200, 53] width 75 height 21
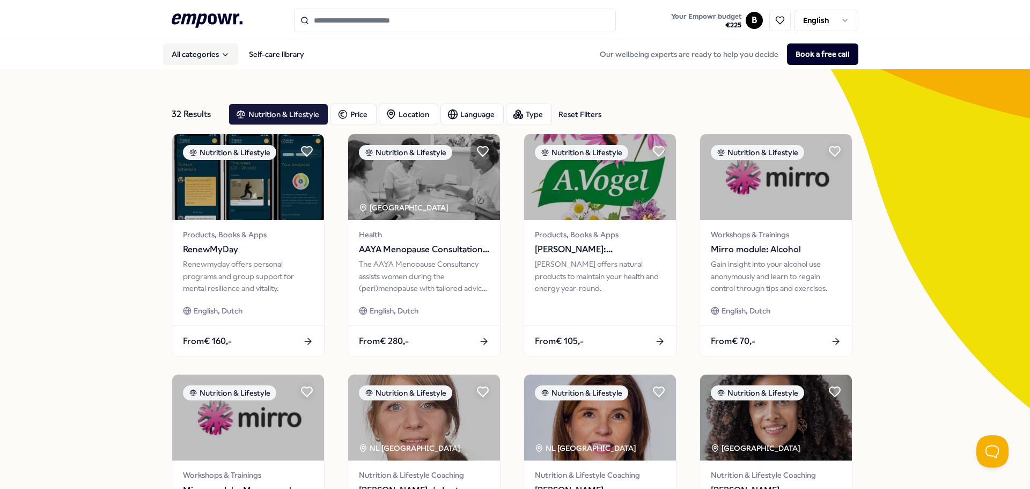
click at [202, 54] on button "All categories" at bounding box center [200, 53] width 75 height 21
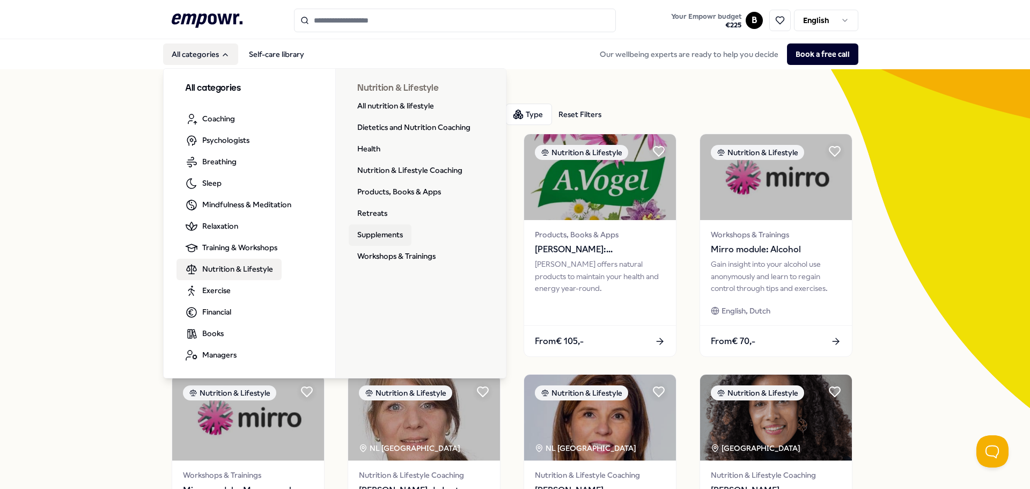
click at [382, 234] on link "Supplements" at bounding box center [380, 234] width 63 height 21
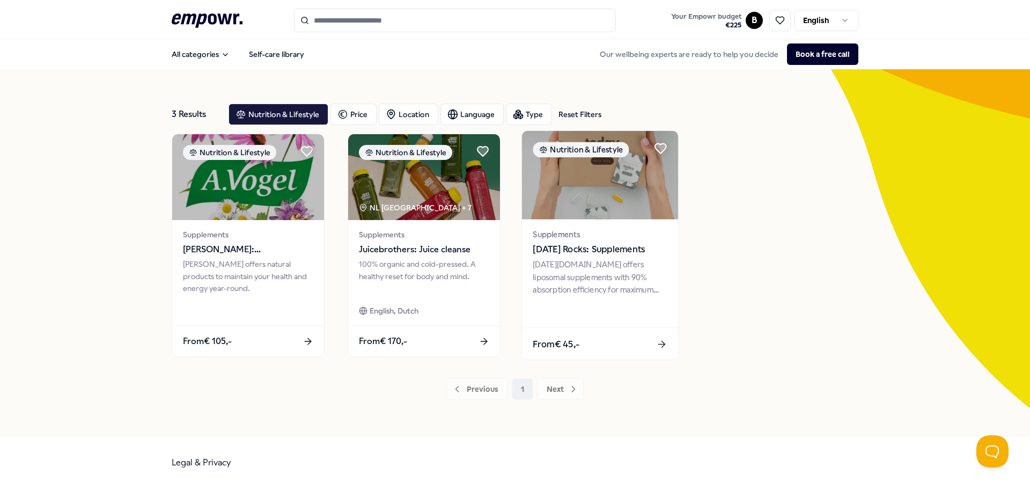
click at [601, 245] on span "[DATE] Rocks: Supplements" at bounding box center [600, 249] width 134 height 14
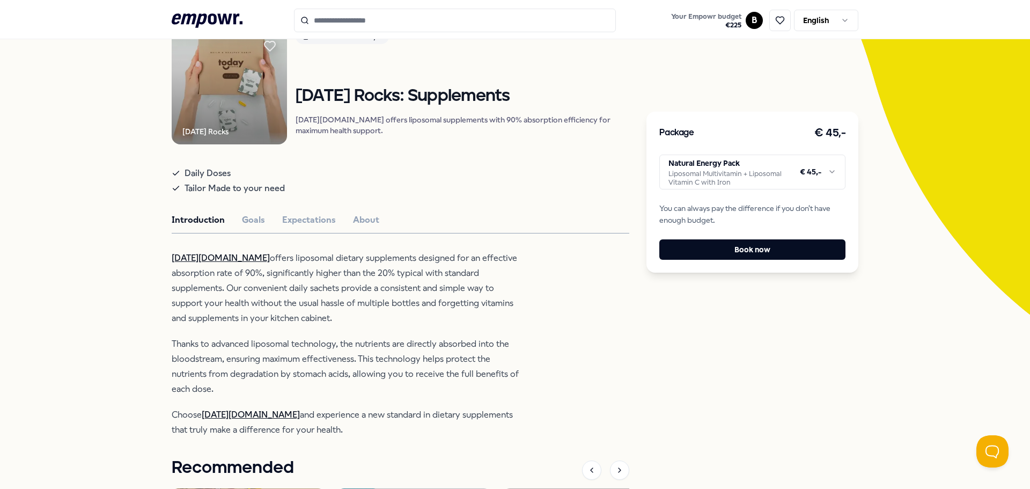
scroll to position [107, 0]
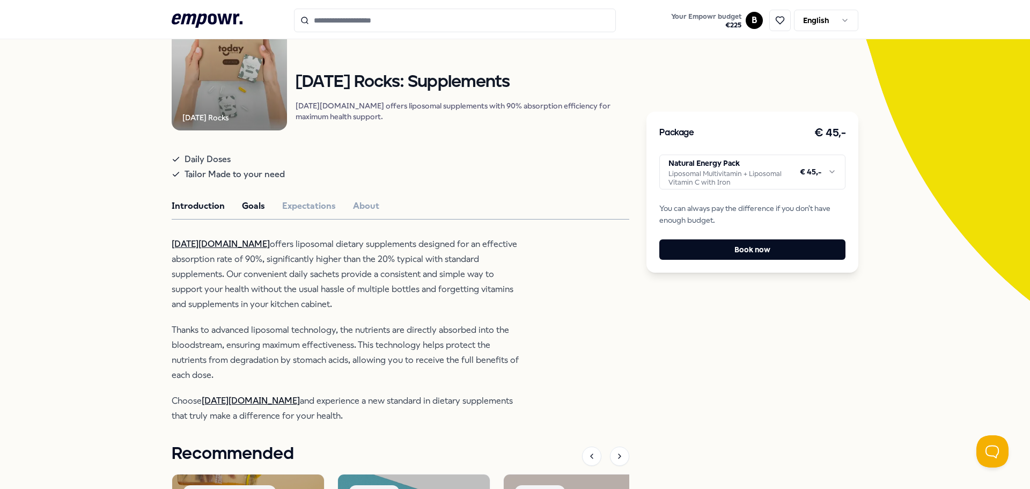
click at [242, 213] on button "Goals" at bounding box center [253, 206] width 23 height 14
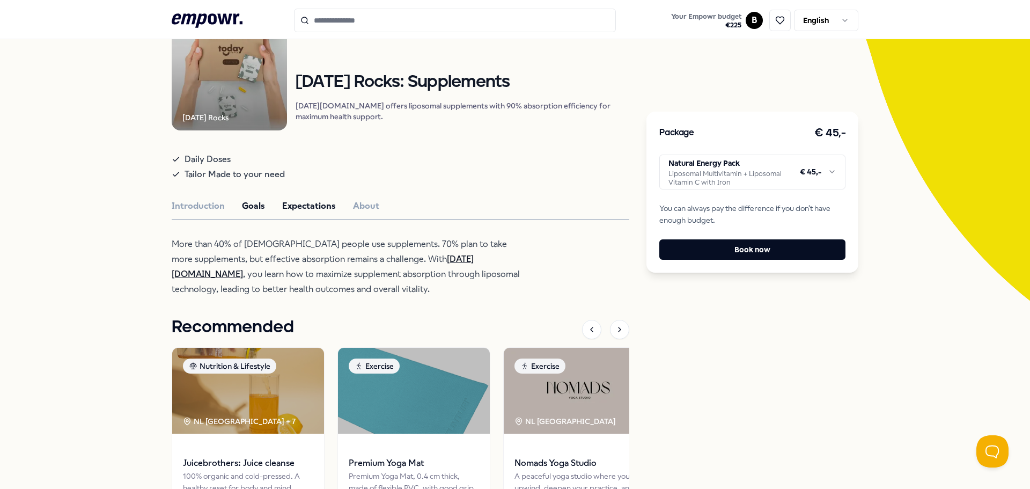
click at [322, 213] on button "Expectations" at bounding box center [309, 206] width 54 height 14
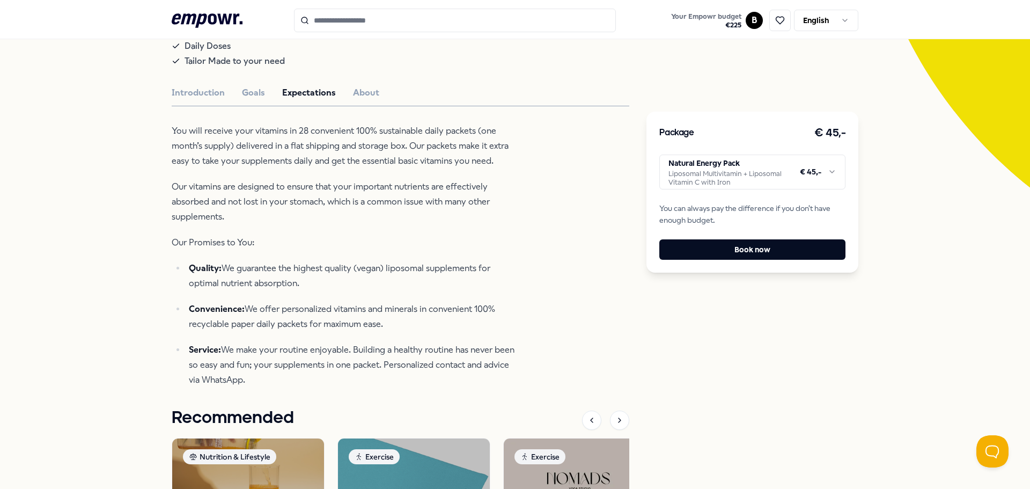
scroll to position [0, 0]
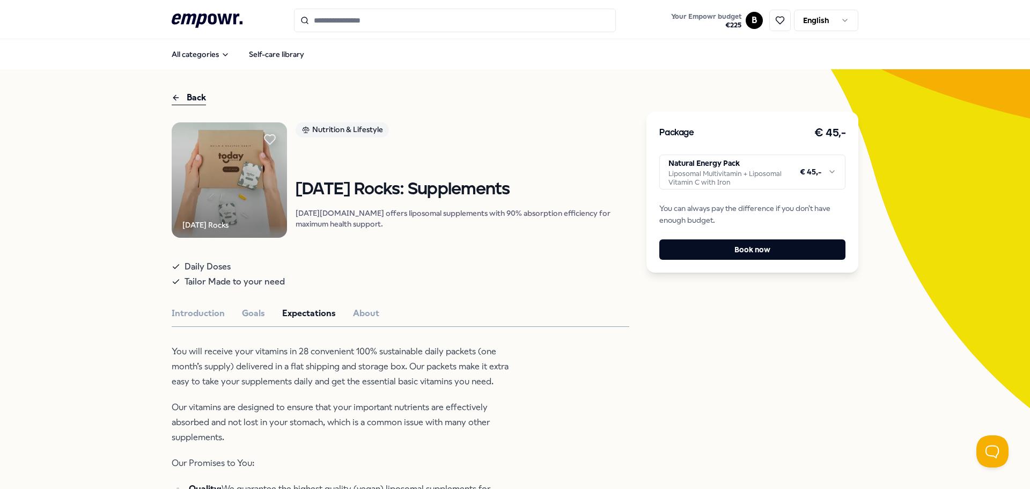
click at [189, 99] on div "Back" at bounding box center [189, 98] width 34 height 14
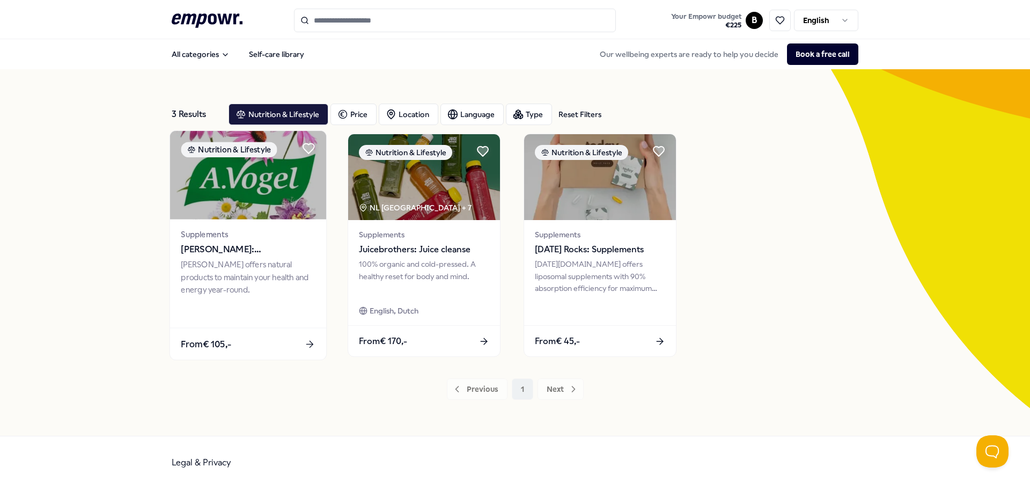
click at [242, 241] on div "Supplements [PERSON_NAME]: Supplementen" at bounding box center [248, 242] width 134 height 28
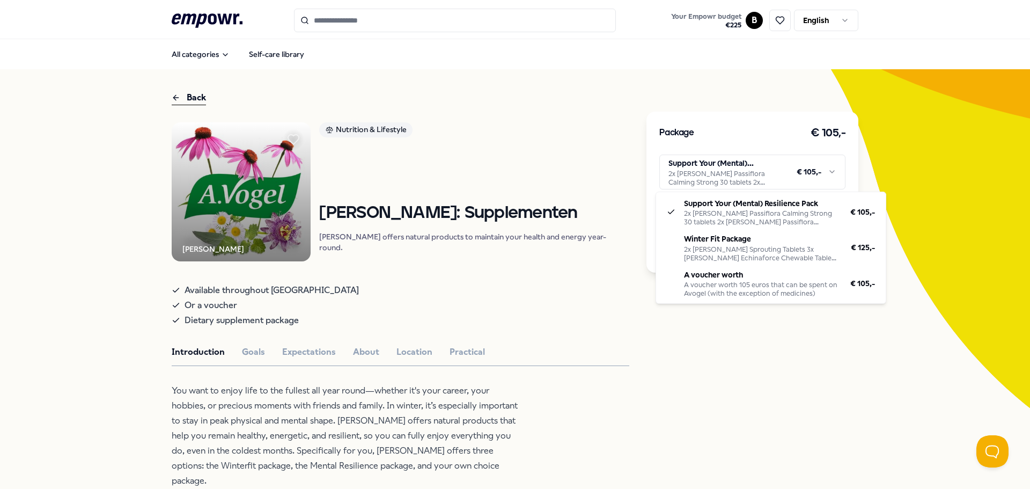
click at [743, 165] on html ".empowr-logo_svg__cls-1{fill:#03032f} Your Empowr budget € 225 B English All ca…" at bounding box center [515, 244] width 1030 height 489
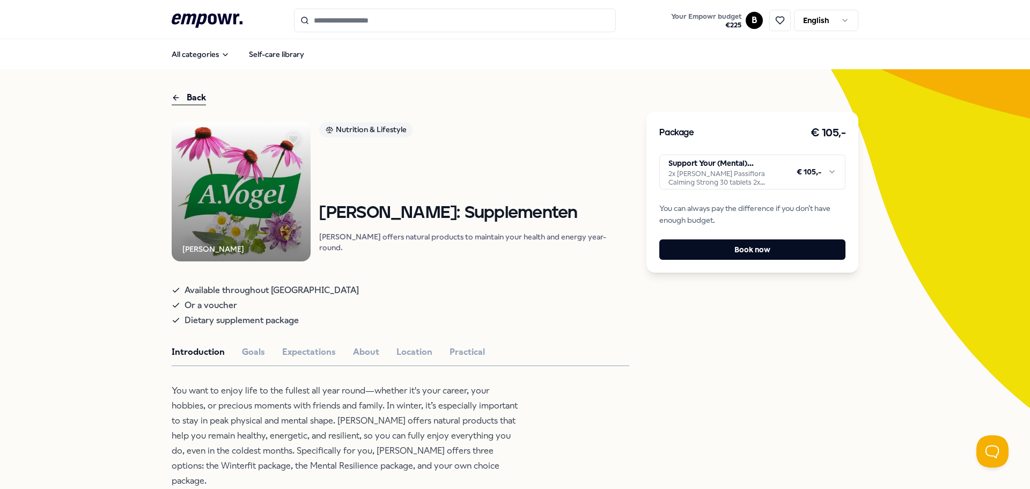
click at [601, 168] on html ".empowr-logo_svg__cls-1{fill:#03032f} Your Empowr budget € 225 B English All ca…" at bounding box center [515, 244] width 1030 height 489
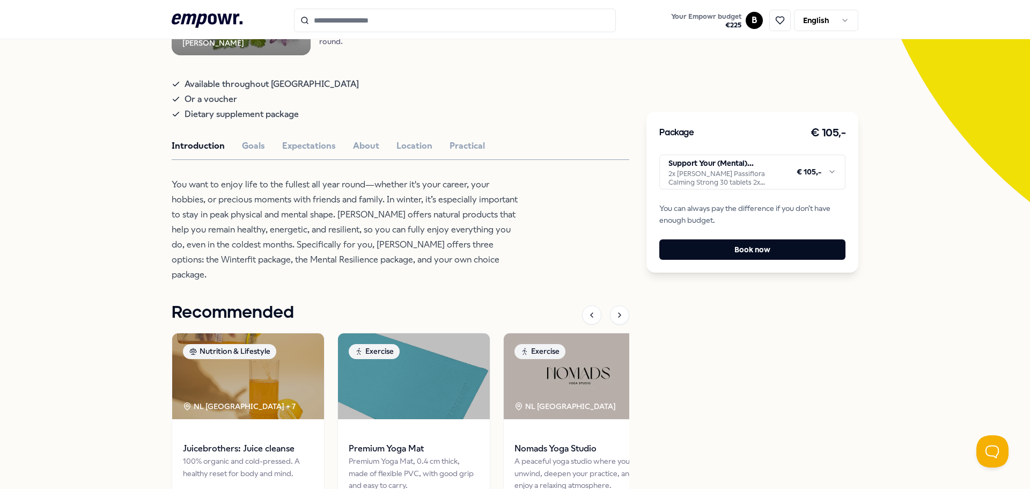
scroll to position [215, 0]
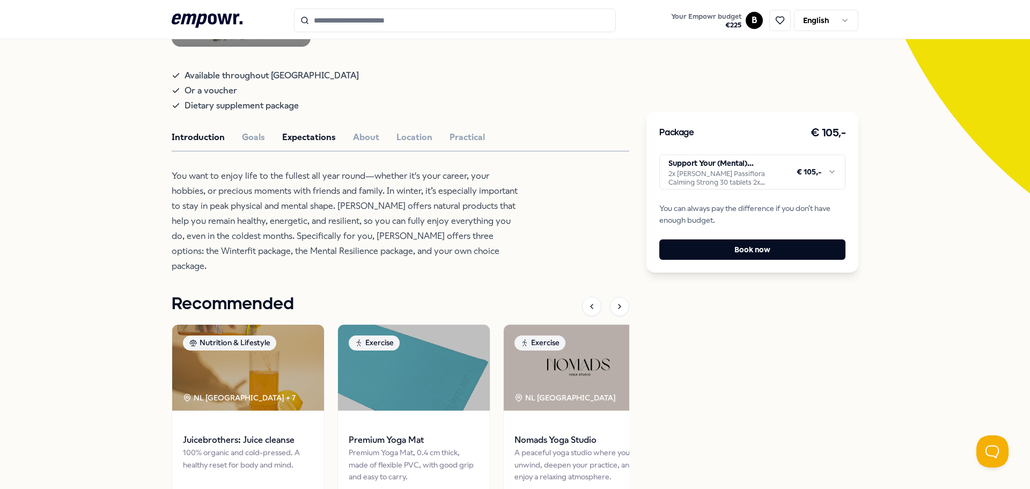
click at [309, 138] on button "Expectations" at bounding box center [309, 137] width 54 height 14
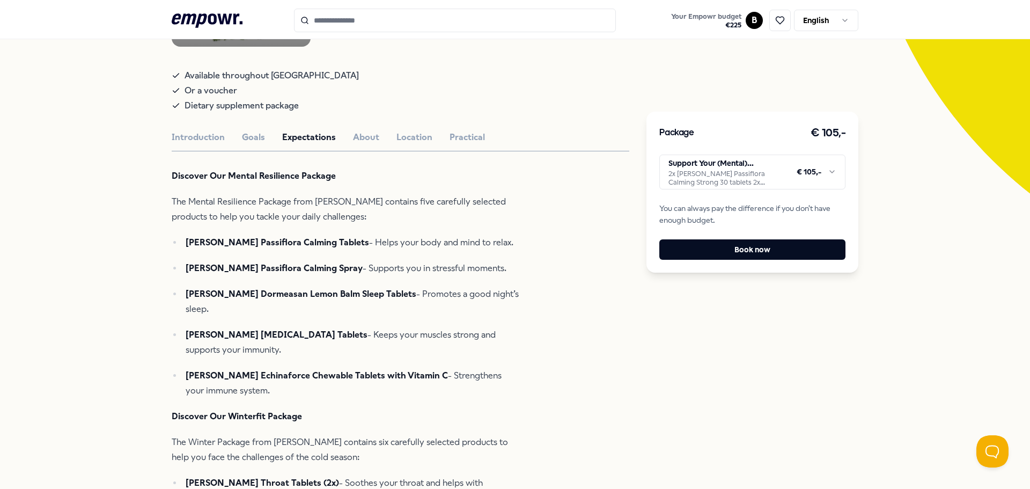
scroll to position [0, 0]
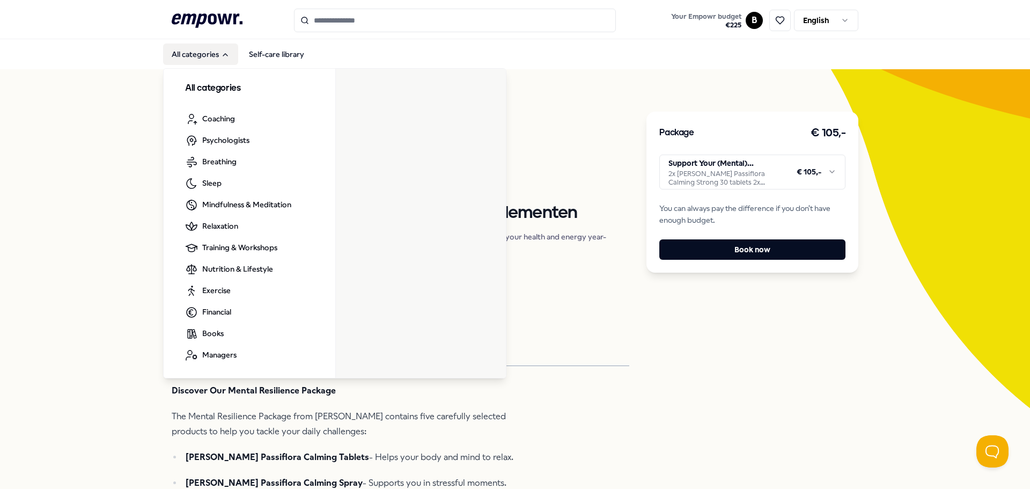
click at [193, 54] on button "All categories" at bounding box center [200, 53] width 75 height 21
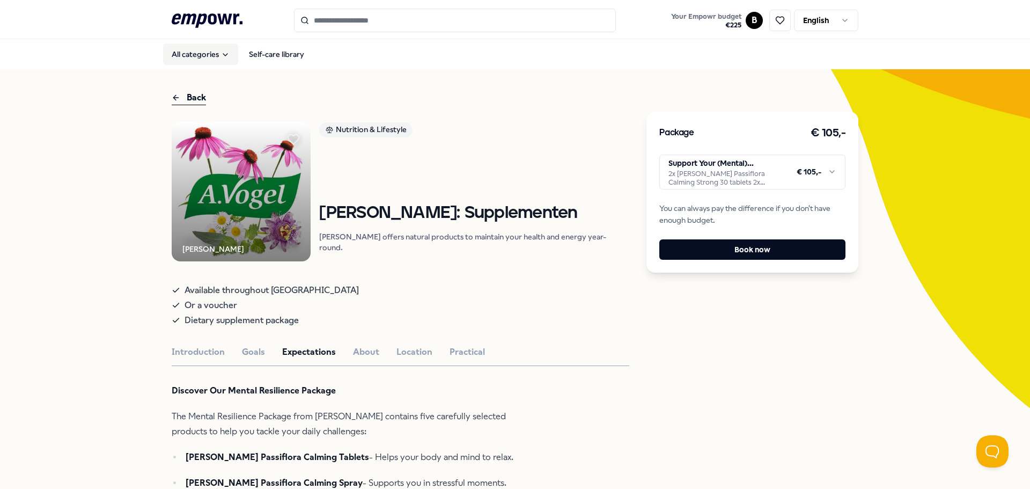
click at [193, 54] on button "All categories" at bounding box center [200, 53] width 75 height 21
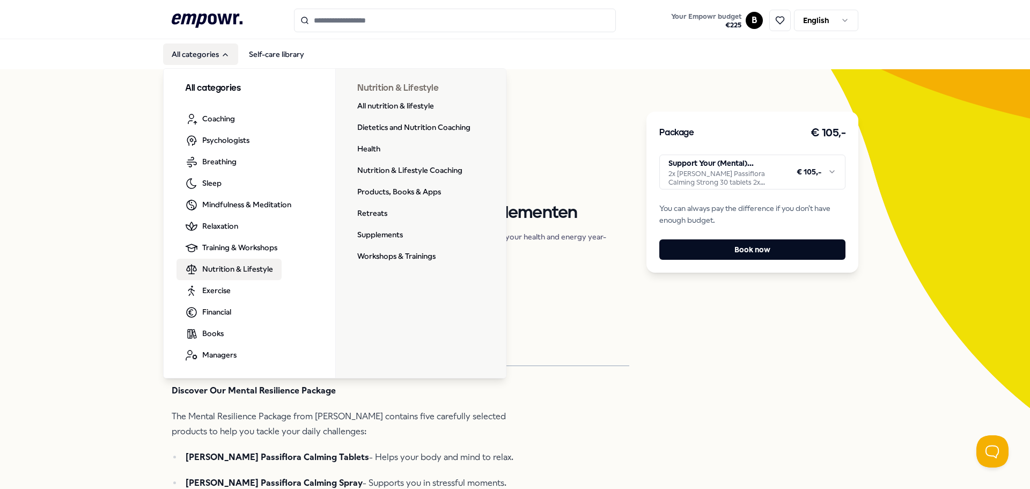
click at [243, 269] on span "Nutrition & Lifestyle" at bounding box center [237, 269] width 71 height 12
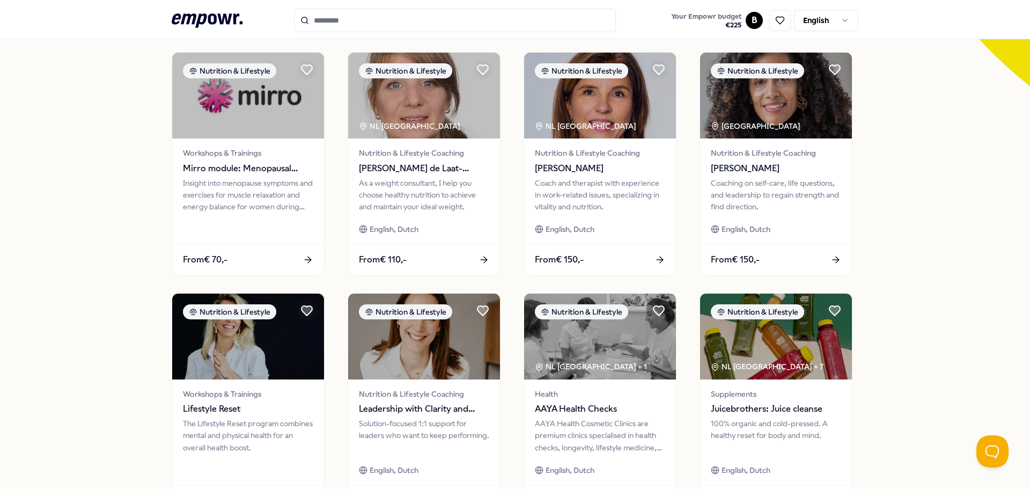
scroll to position [471, 0]
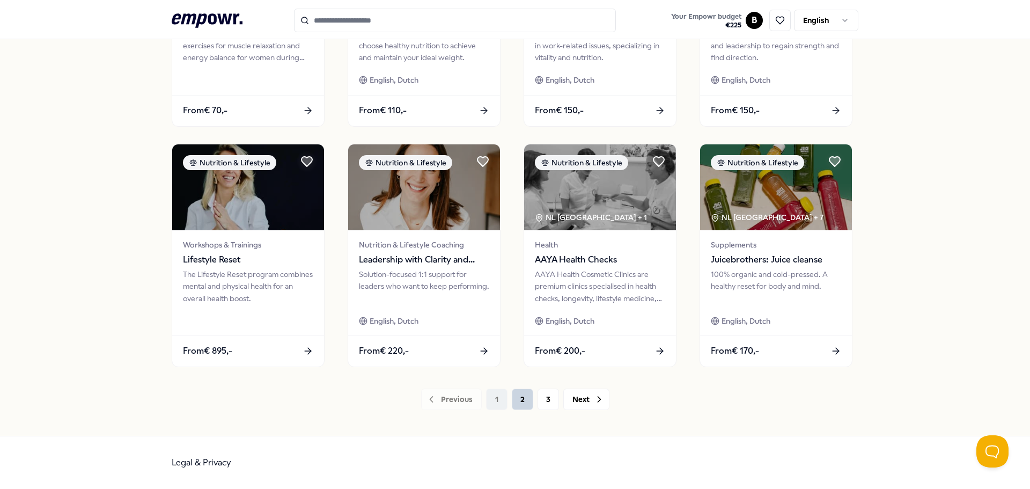
click at [518, 398] on button "2" at bounding box center [522, 398] width 21 height 21
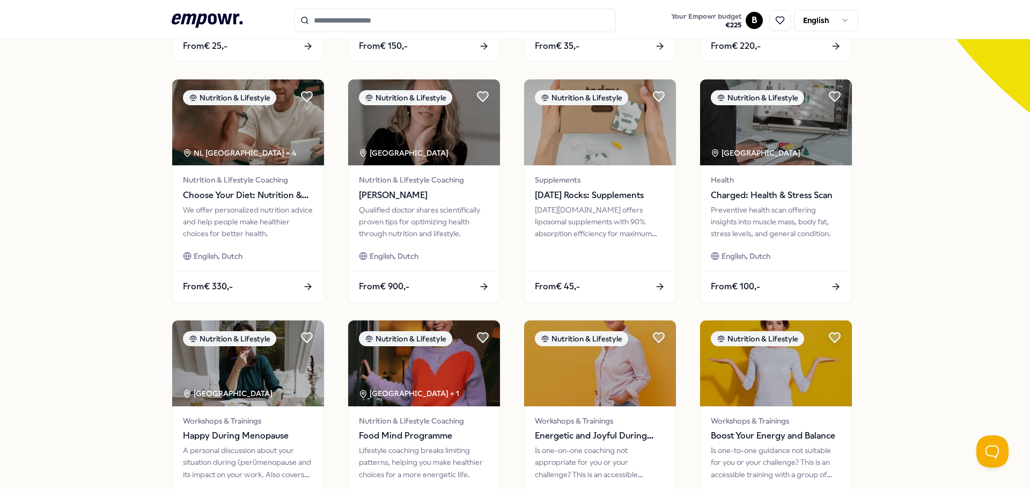
scroll to position [429, 0]
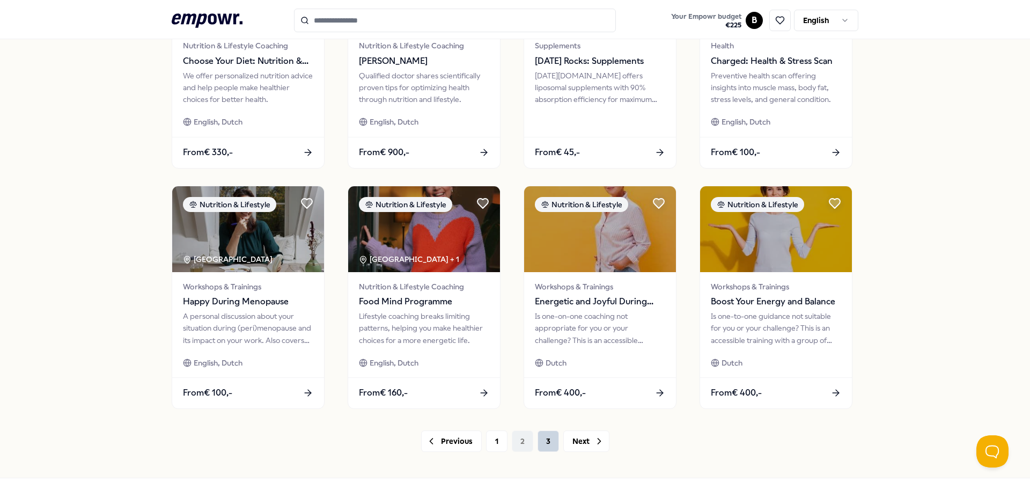
click at [545, 438] on button "3" at bounding box center [547, 440] width 21 height 21
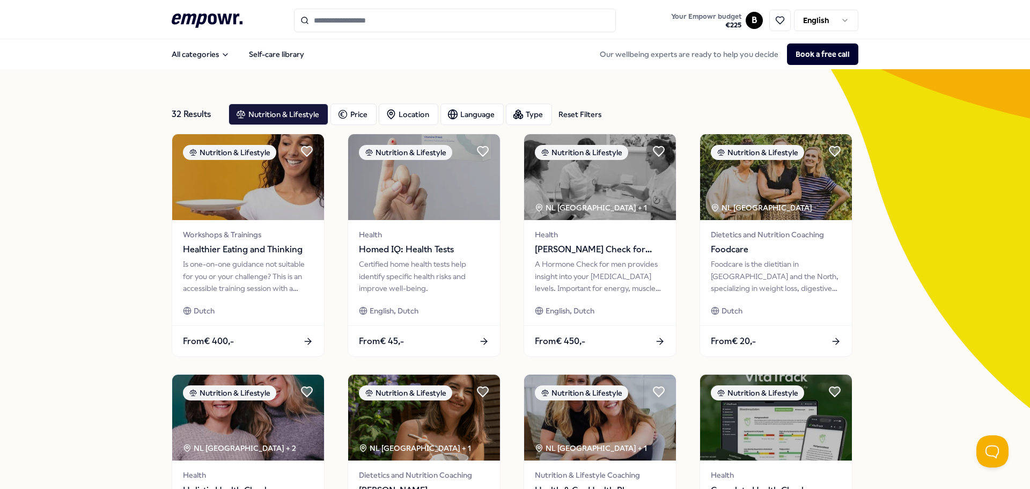
click at [756, 18] on html ".empowr-logo_svg__cls-1{fill:#03032f} Your Empowr budget € 225 B English All ca…" at bounding box center [515, 244] width 1030 height 489
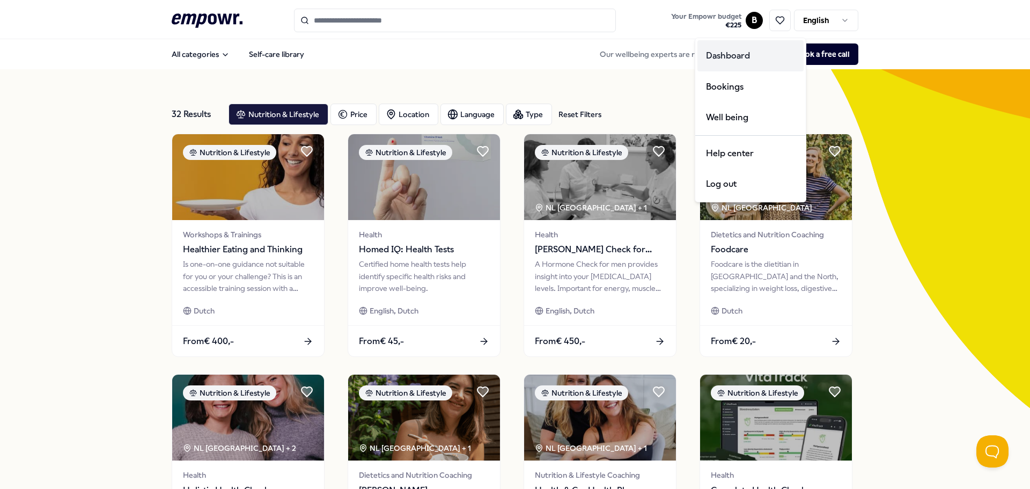
click at [742, 53] on div "Dashboard" at bounding box center [750, 55] width 106 height 31
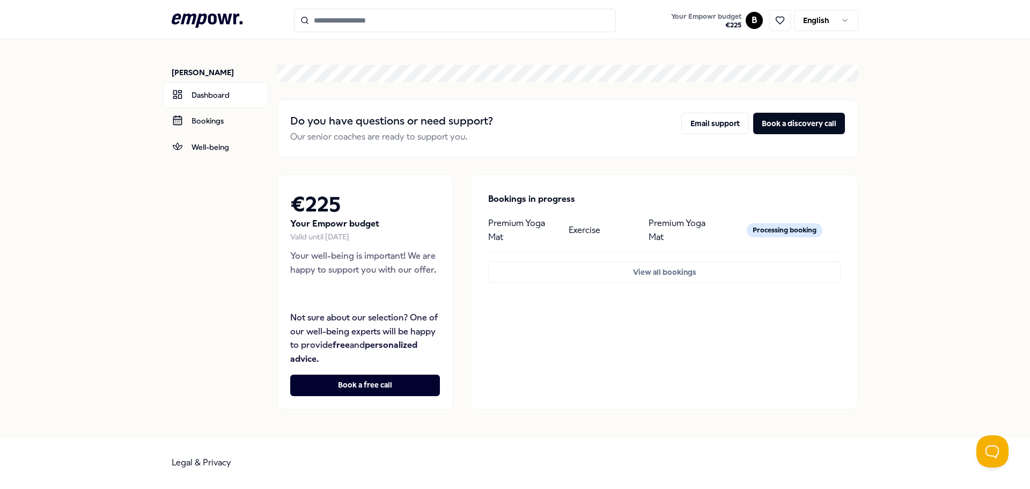
click at [209, 14] on icon ".empowr-logo_svg__cls-1{fill:#03032f}" at bounding box center [207, 21] width 71 height 20
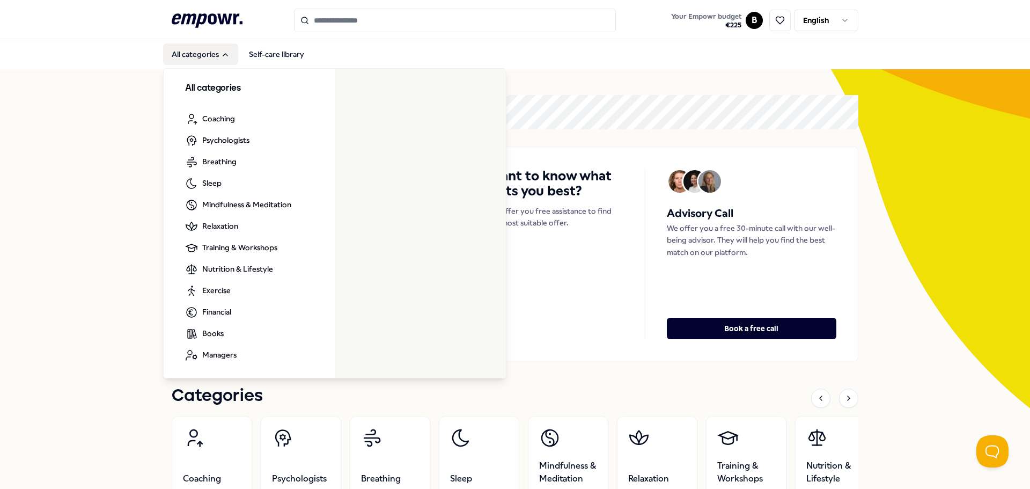
click at [181, 48] on button "All categories" at bounding box center [200, 53] width 75 height 21
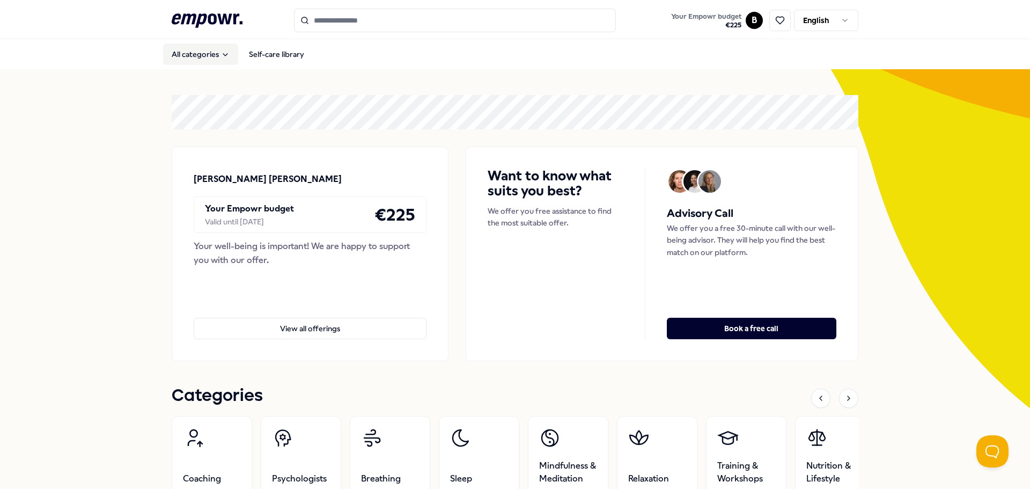
click at [181, 48] on button "All categories" at bounding box center [200, 53] width 75 height 21
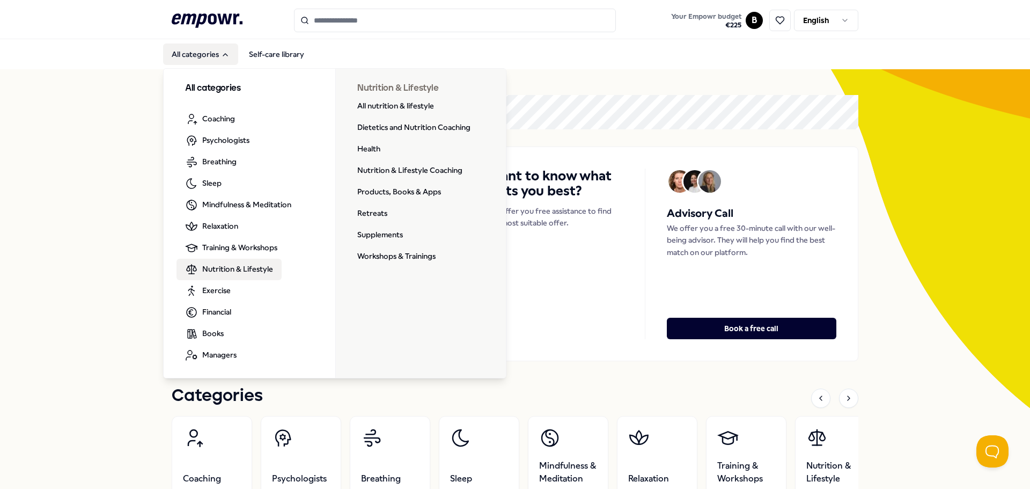
click at [246, 266] on span "Nutrition & Lifestyle" at bounding box center [237, 269] width 71 height 12
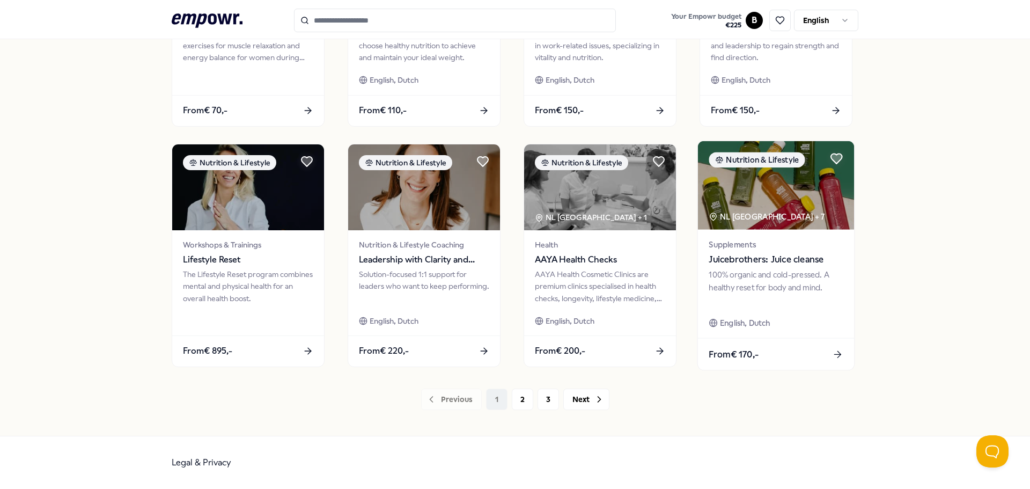
click at [787, 196] on img at bounding box center [776, 185] width 156 height 89
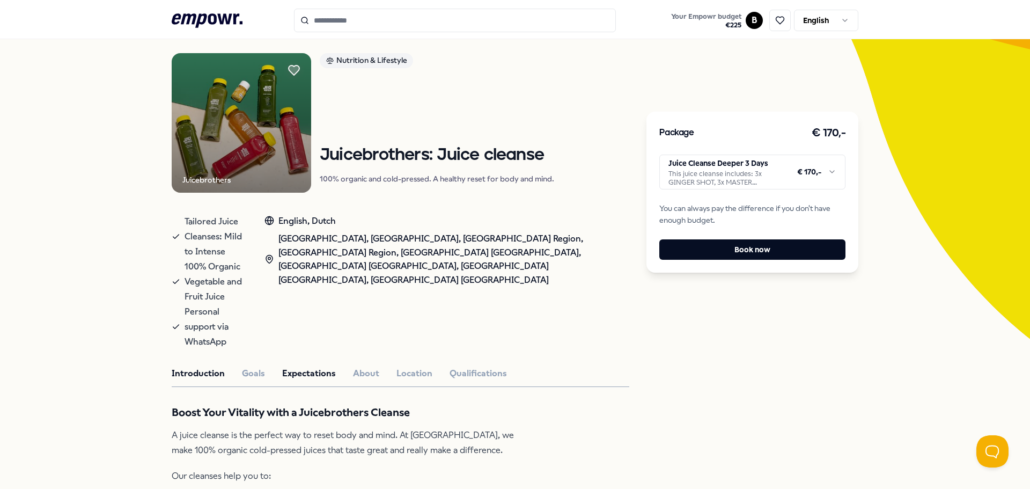
click at [322, 366] on button "Expectations" at bounding box center [309, 373] width 54 height 14
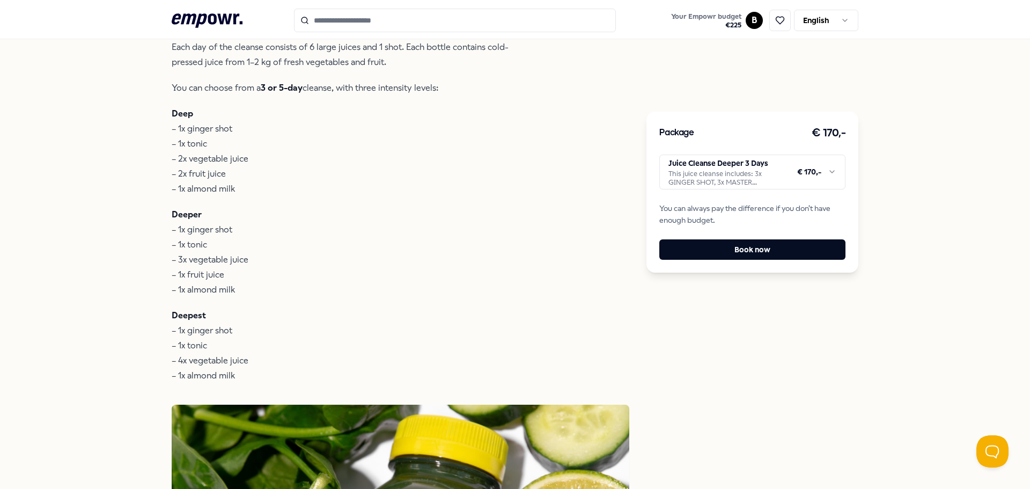
scroll to position [445, 0]
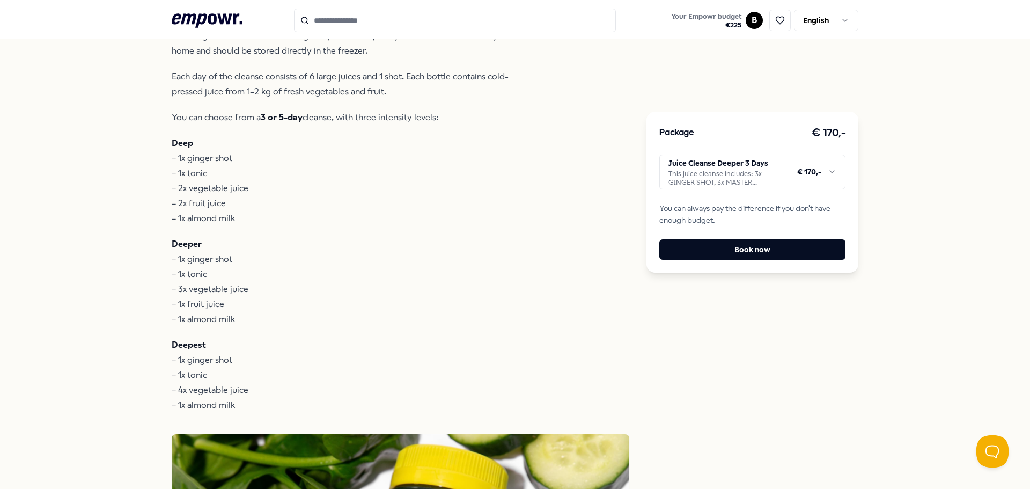
click at [734, 176] on html ".empowr-logo_svg__cls-1{fill:#03032f} Your Empowr budget € 225 B English All ca…" at bounding box center [515, 244] width 1030 height 489
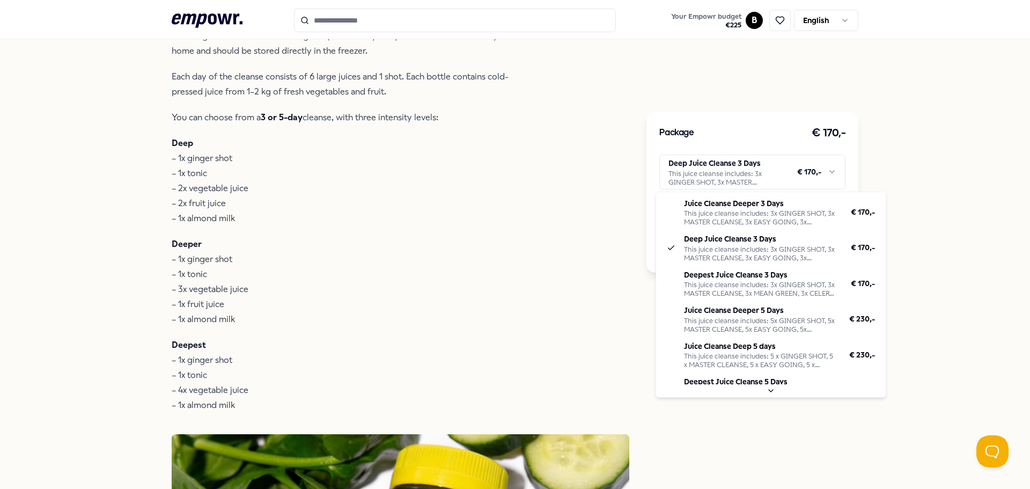
click at [763, 173] on html ".empowr-logo_svg__cls-1{fill:#03032f} Your Empowr budget € 225 B English All ca…" at bounding box center [515, 244] width 1030 height 489
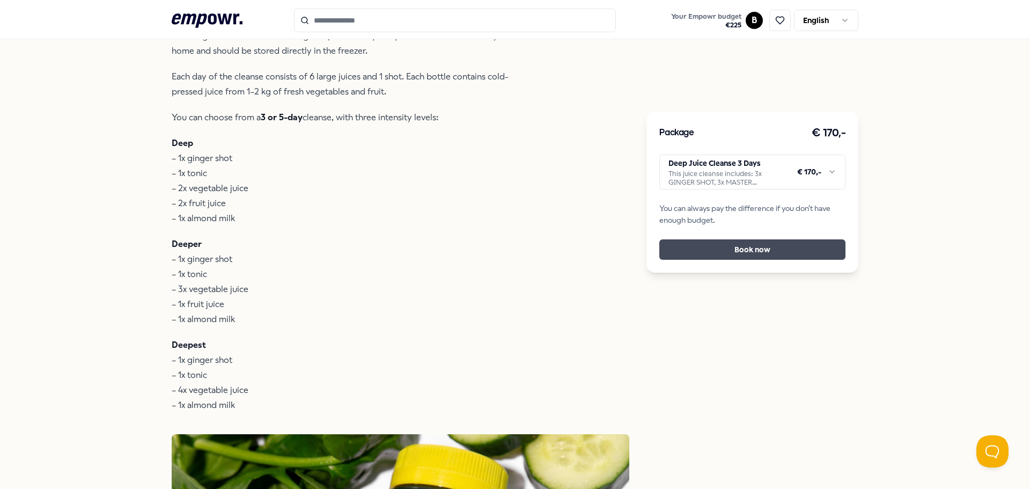
click at [797, 249] on button "Book now" at bounding box center [752, 249] width 186 height 20
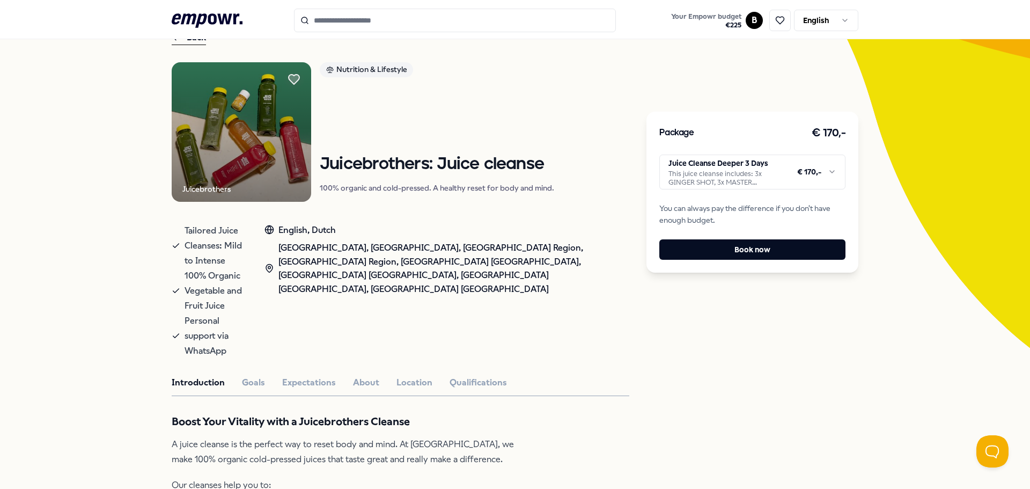
scroll to position [215, 0]
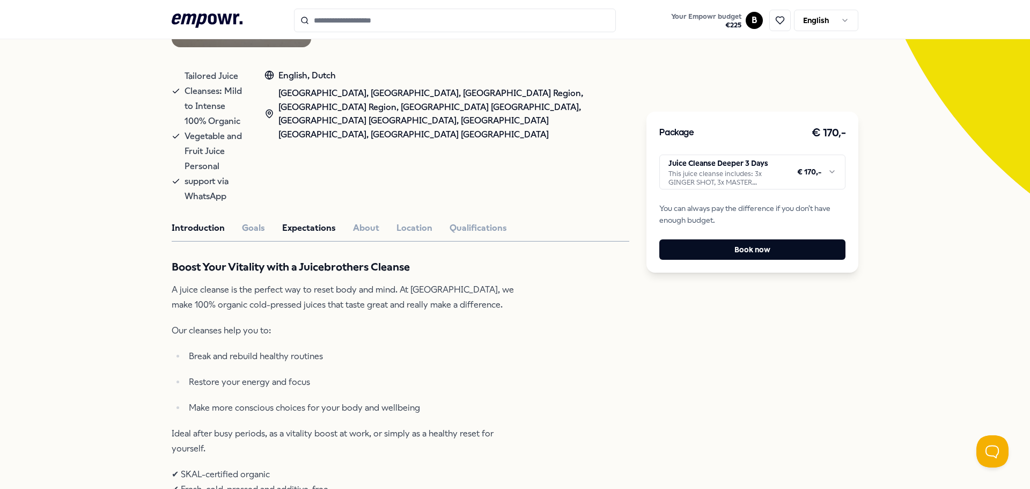
click at [299, 221] on button "Expectations" at bounding box center [309, 228] width 54 height 14
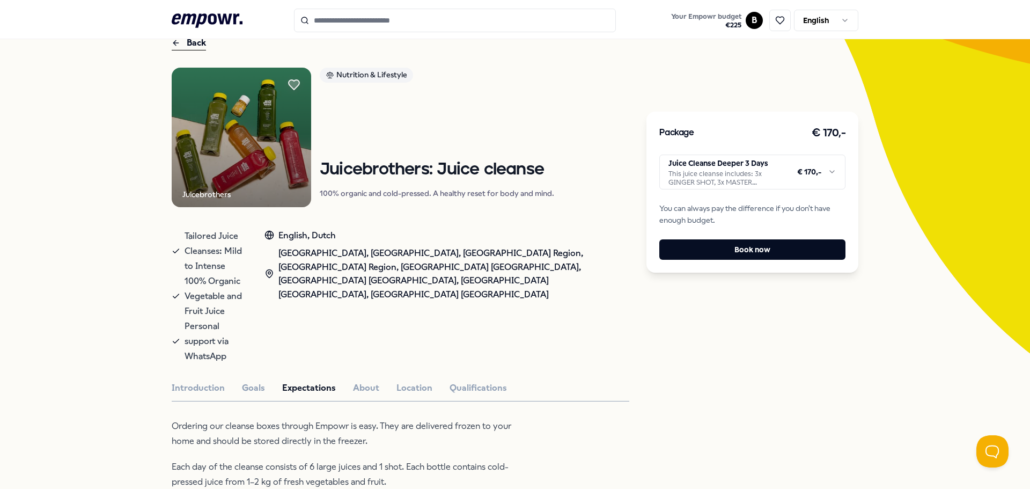
scroll to position [54, 0]
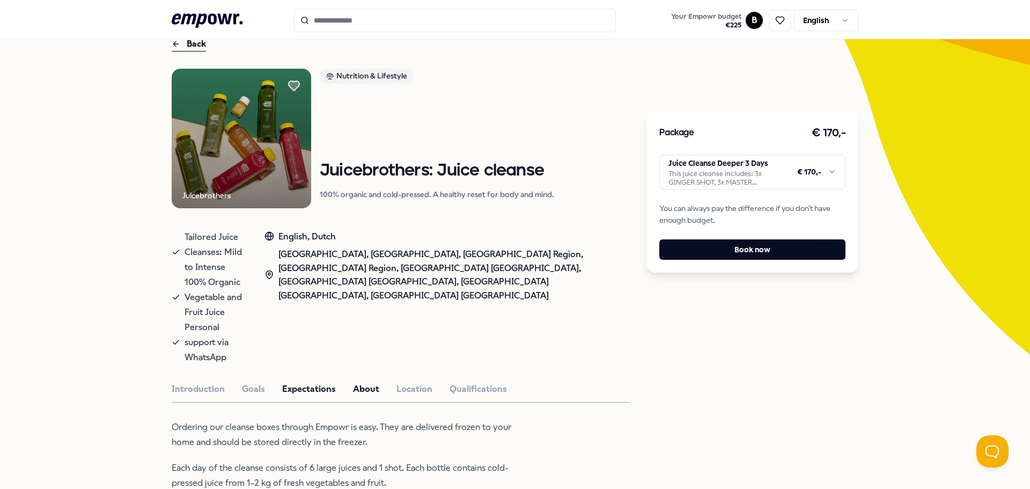
click at [356, 382] on button "About" at bounding box center [366, 389] width 26 height 14
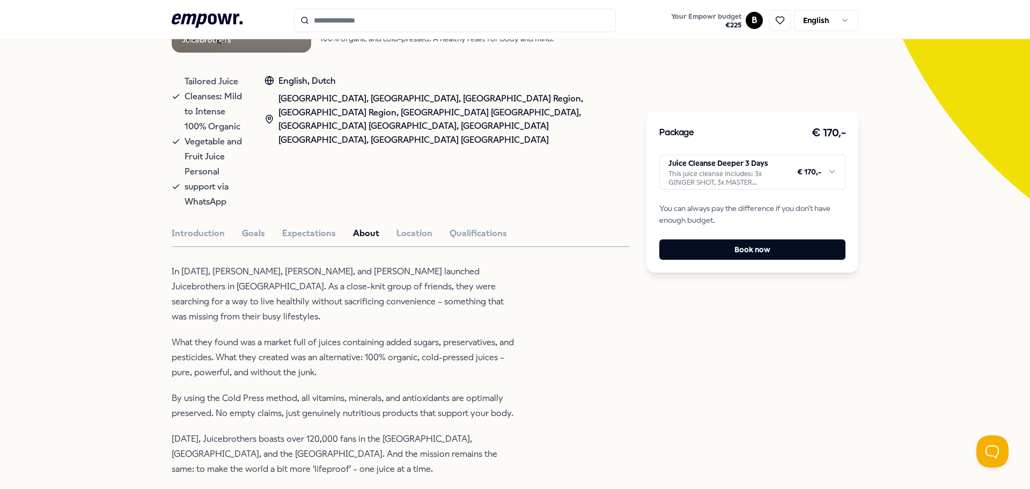
scroll to position [268, 0]
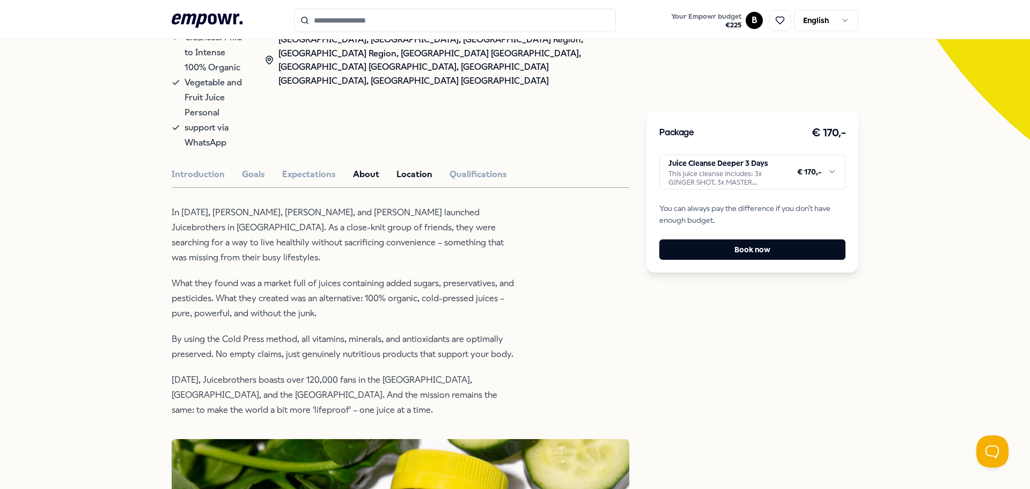
click at [402, 167] on button "Location" at bounding box center [414, 174] width 36 height 14
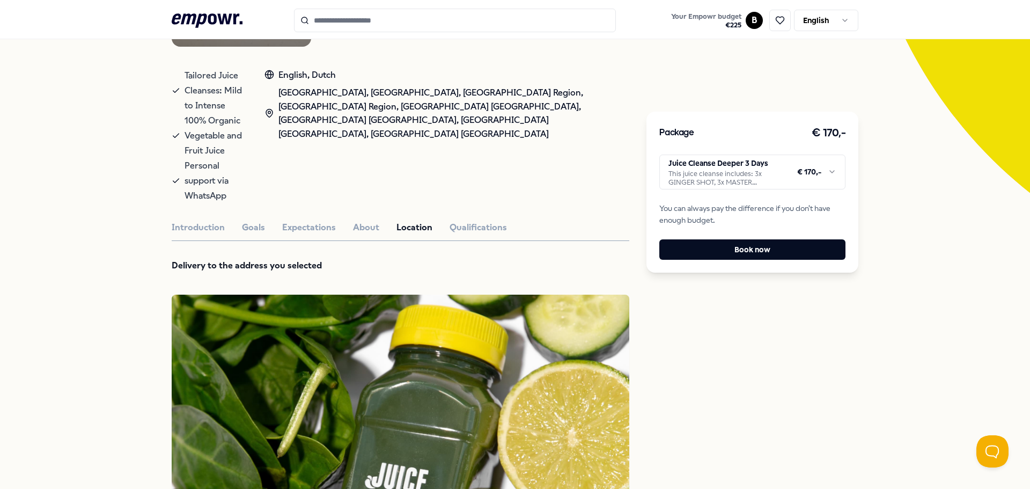
scroll to position [215, 0]
click at [459, 221] on button "Qualifications" at bounding box center [477, 228] width 57 height 14
click at [293, 221] on button "Expectations" at bounding box center [309, 228] width 54 height 14
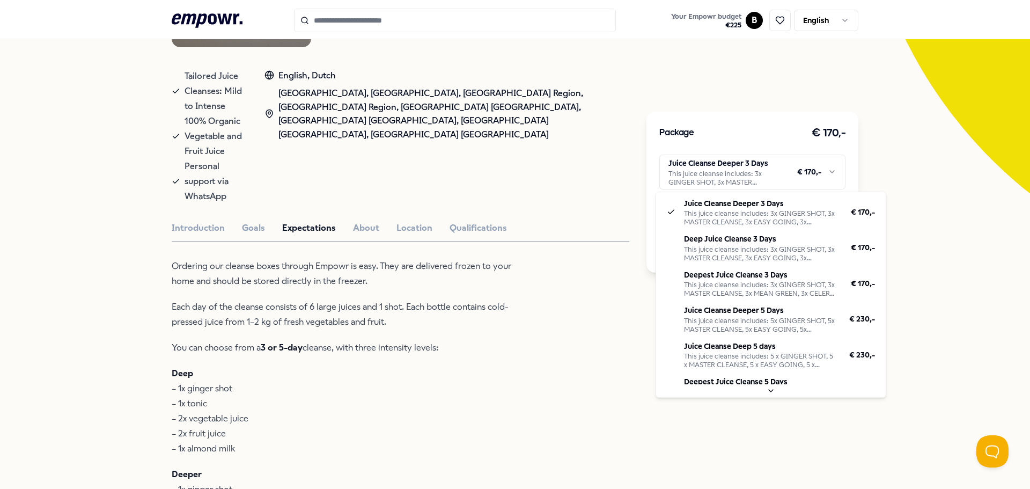
click at [760, 179] on html ".empowr-logo_svg__cls-1{fill:#03032f} Your Empowr budget € 225 B English All ca…" at bounding box center [515, 244] width 1030 height 489
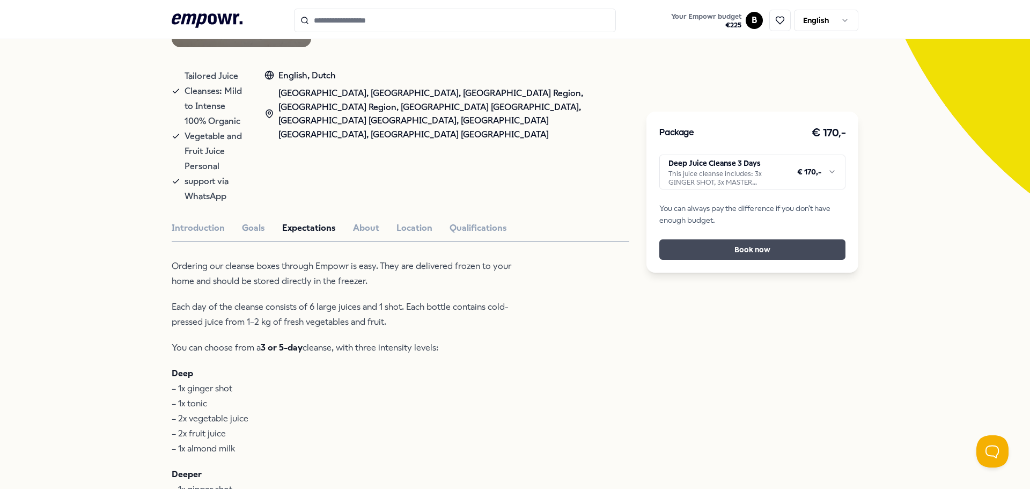
click at [756, 249] on button "Book now" at bounding box center [752, 249] width 186 height 20
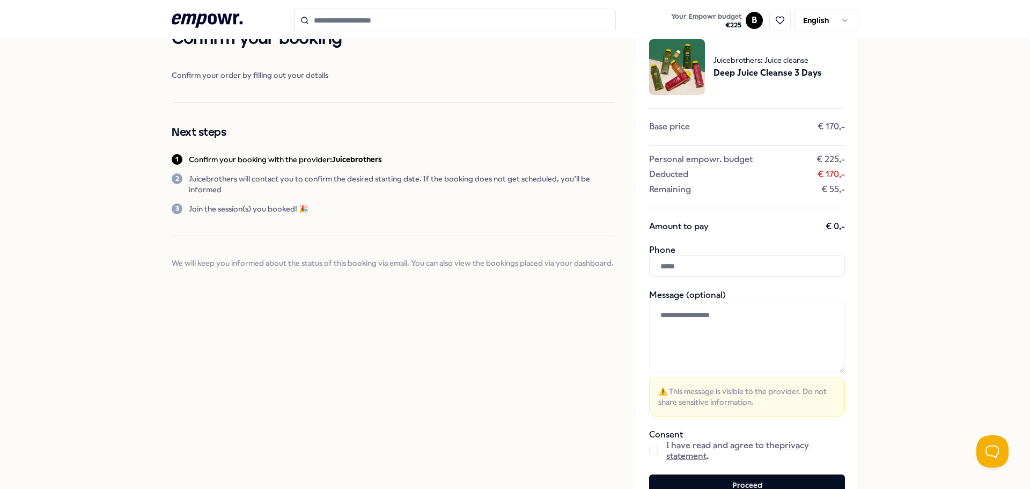
scroll to position [93, 0]
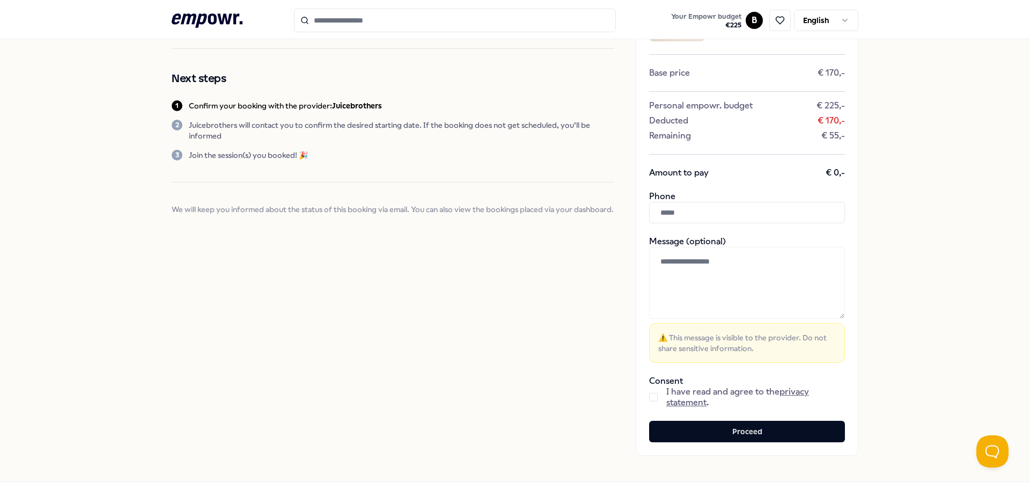
click at [685, 213] on input "text" at bounding box center [747, 212] width 196 height 21
type input "**********"
click at [649, 396] on button "button" at bounding box center [653, 397] width 9 height 9
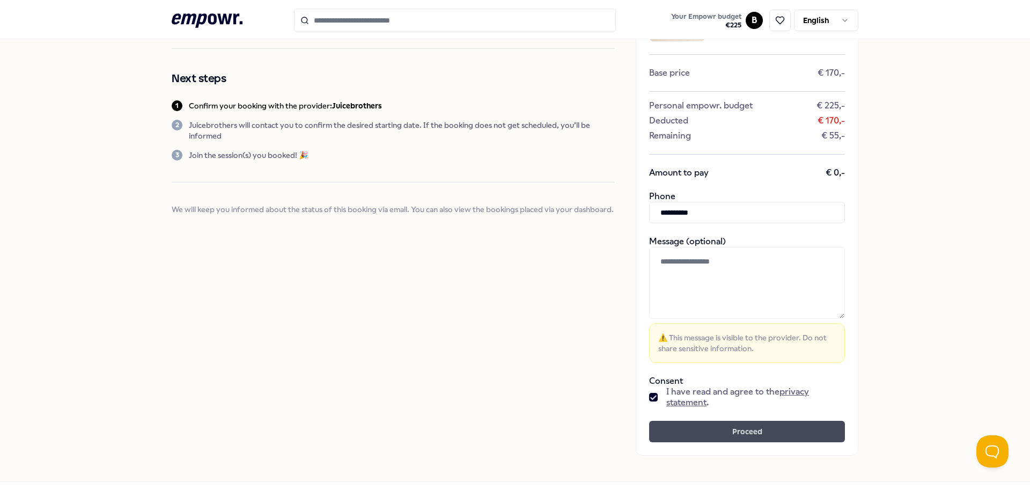
click at [746, 433] on button "Proceed" at bounding box center [747, 431] width 196 height 21
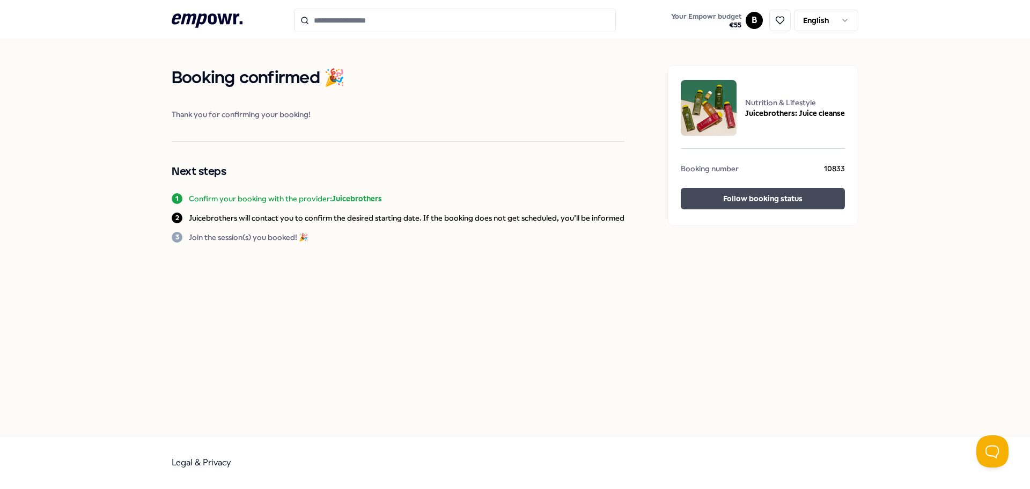
click at [775, 199] on button "Follow booking status" at bounding box center [763, 198] width 164 height 21
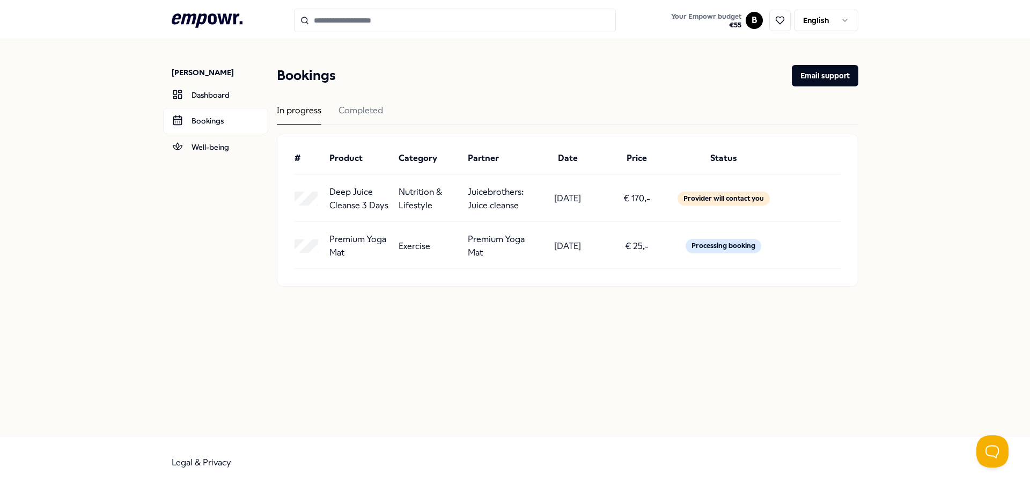
click at [753, 22] on html ".empowr-logo_svg__cls-1{fill:#03032f} Your Empowr budget € 55 B English [PERSON…" at bounding box center [515, 244] width 1030 height 489
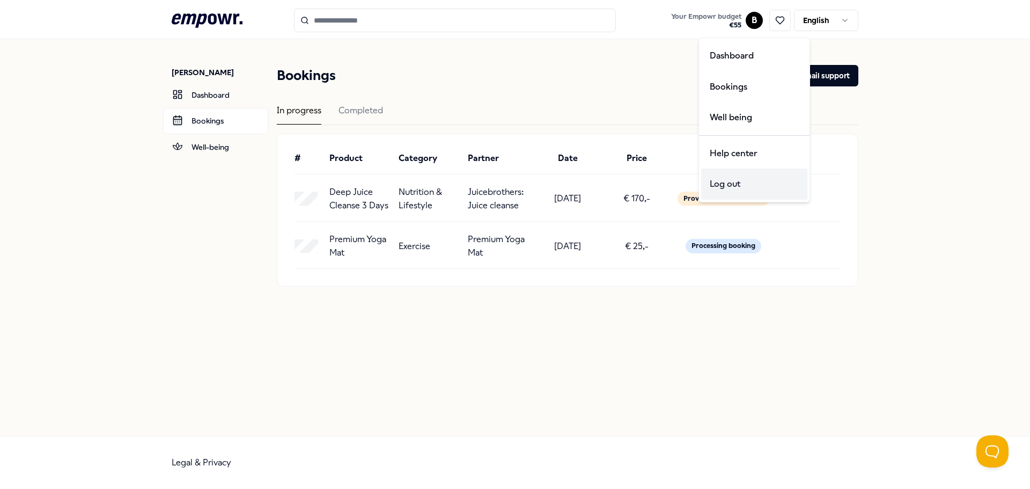
click at [741, 185] on div "Log out" at bounding box center [754, 183] width 106 height 31
